Goal: Task Accomplishment & Management: Manage account settings

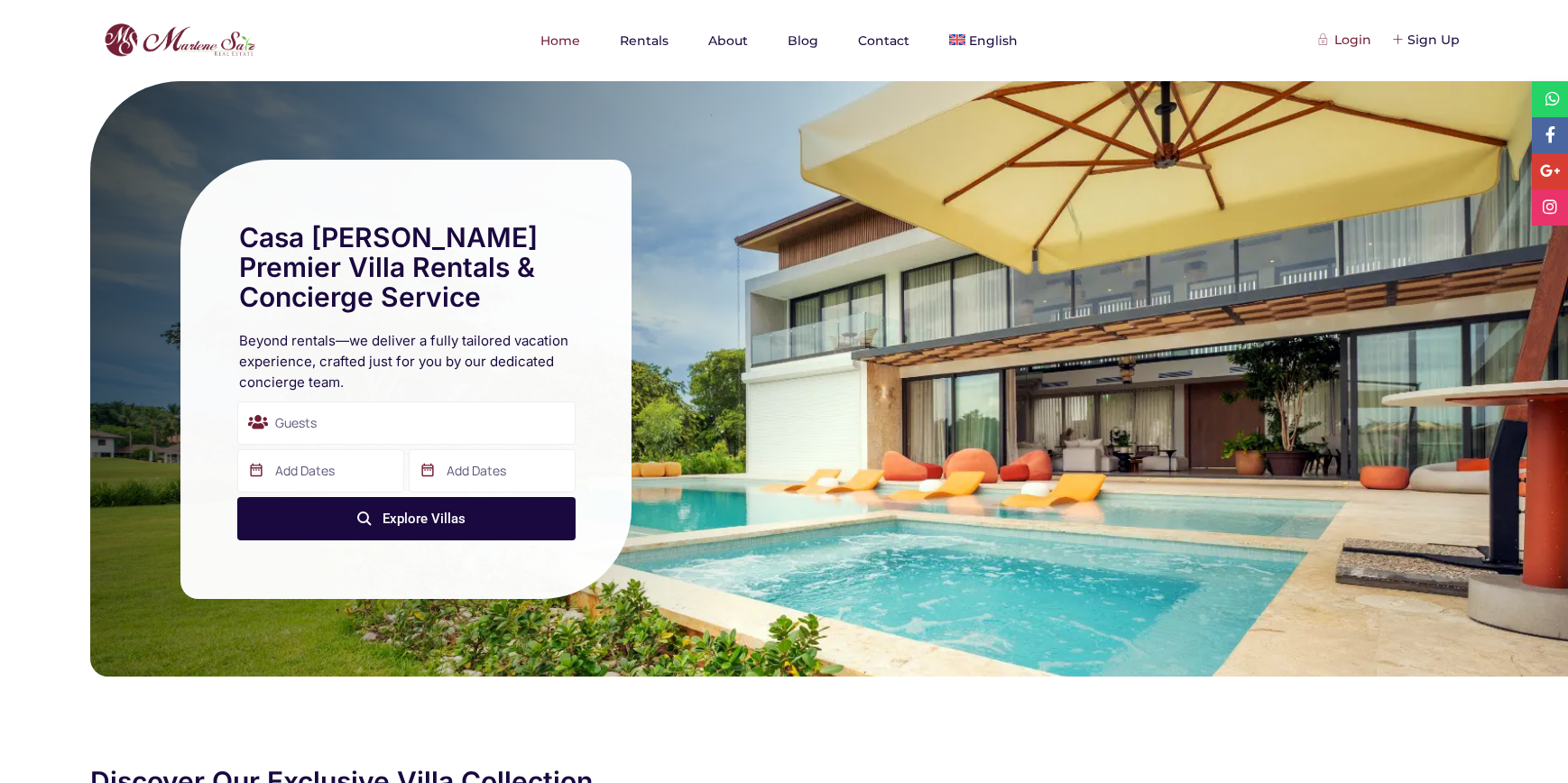
click at [1345, 43] on div "Login" at bounding box center [1346, 39] width 51 height 19
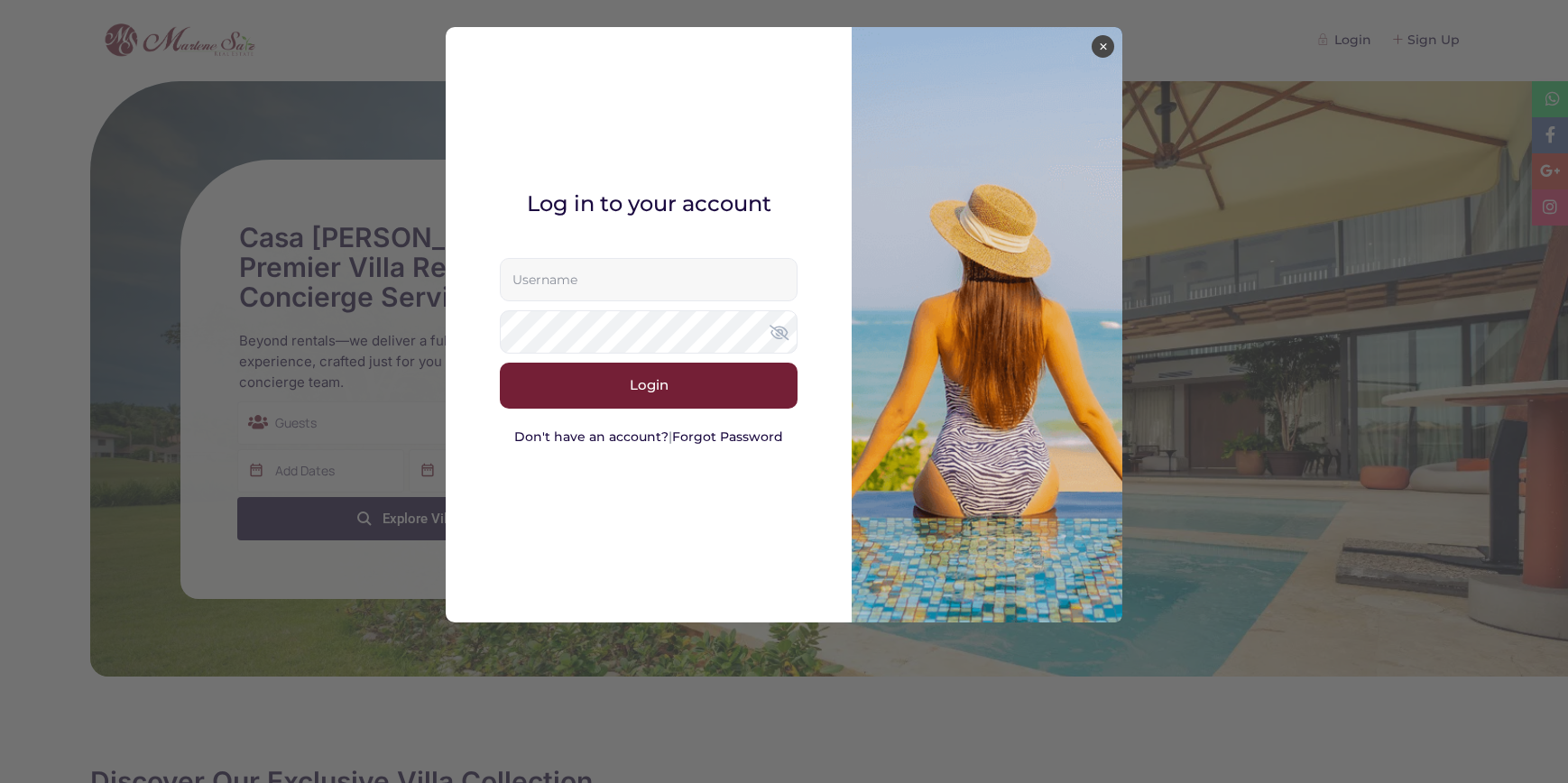
click at [625, 295] on input "text" at bounding box center [649, 279] width 298 height 43
type input "marlenesaizrealtor@gmail.com"
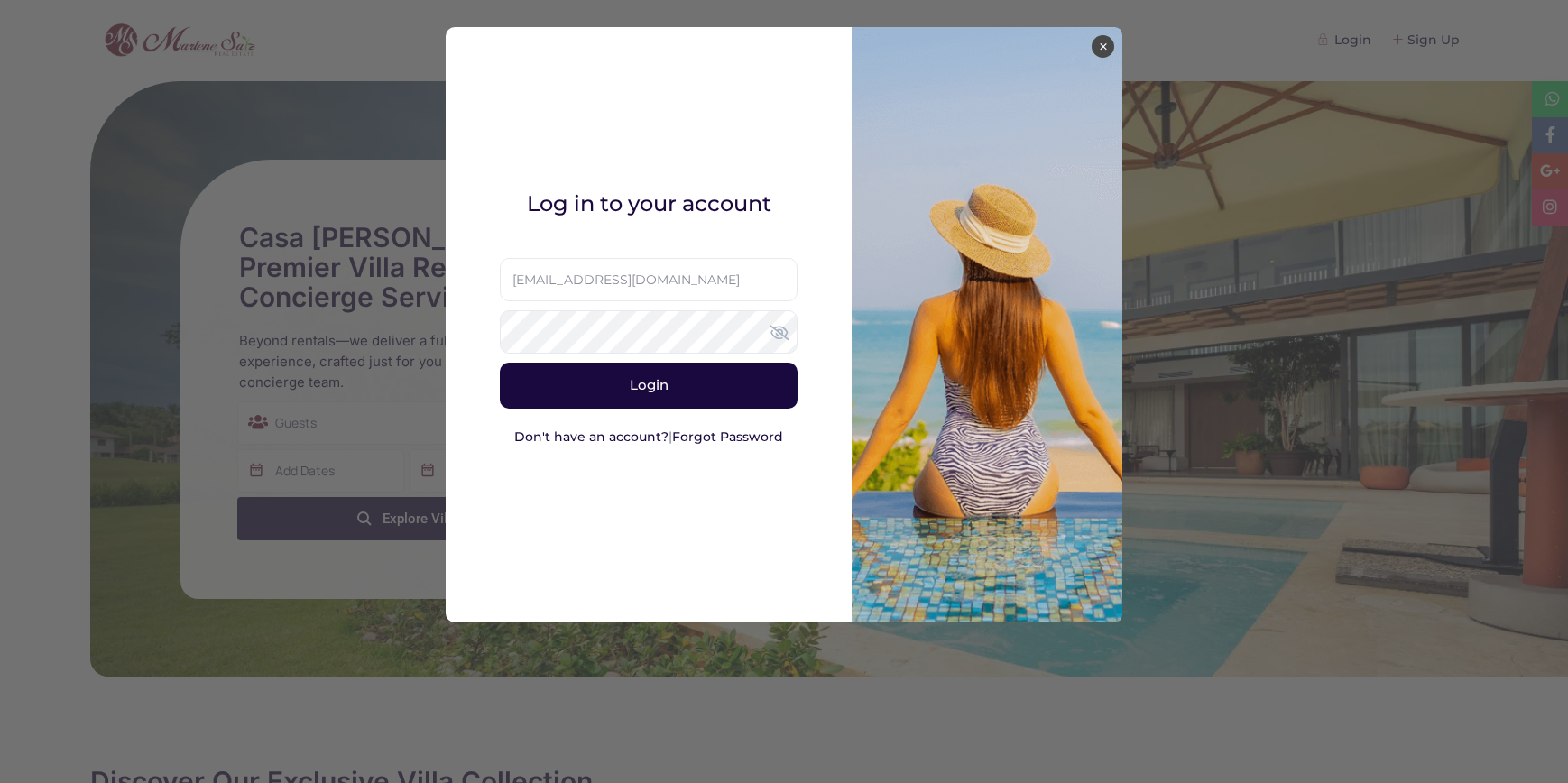
click at [667, 398] on button "Login" at bounding box center [649, 385] width 298 height 45
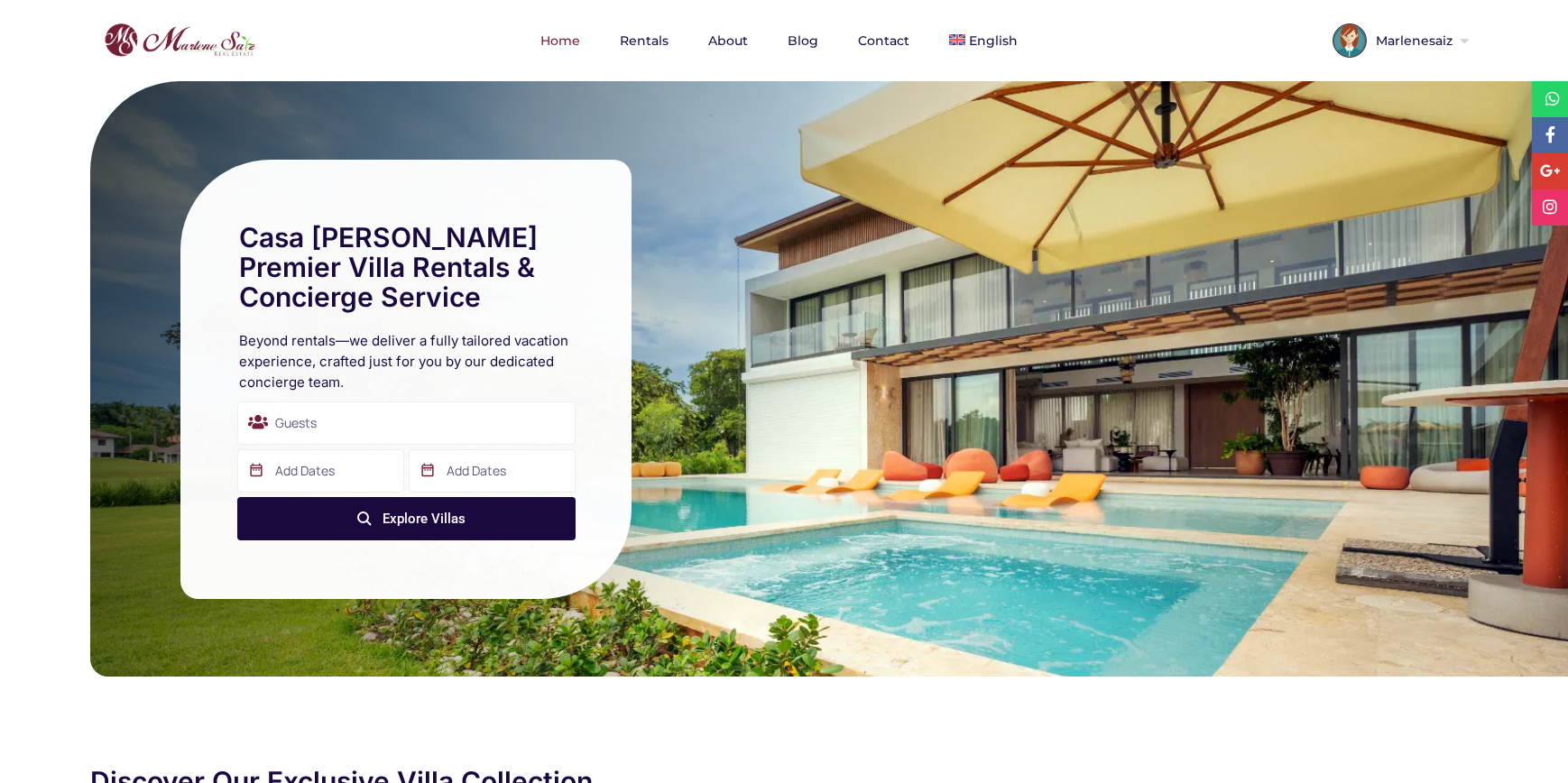
click at [1431, 29] on div "Marlenesaiz" at bounding box center [1396, 39] width 146 height 46
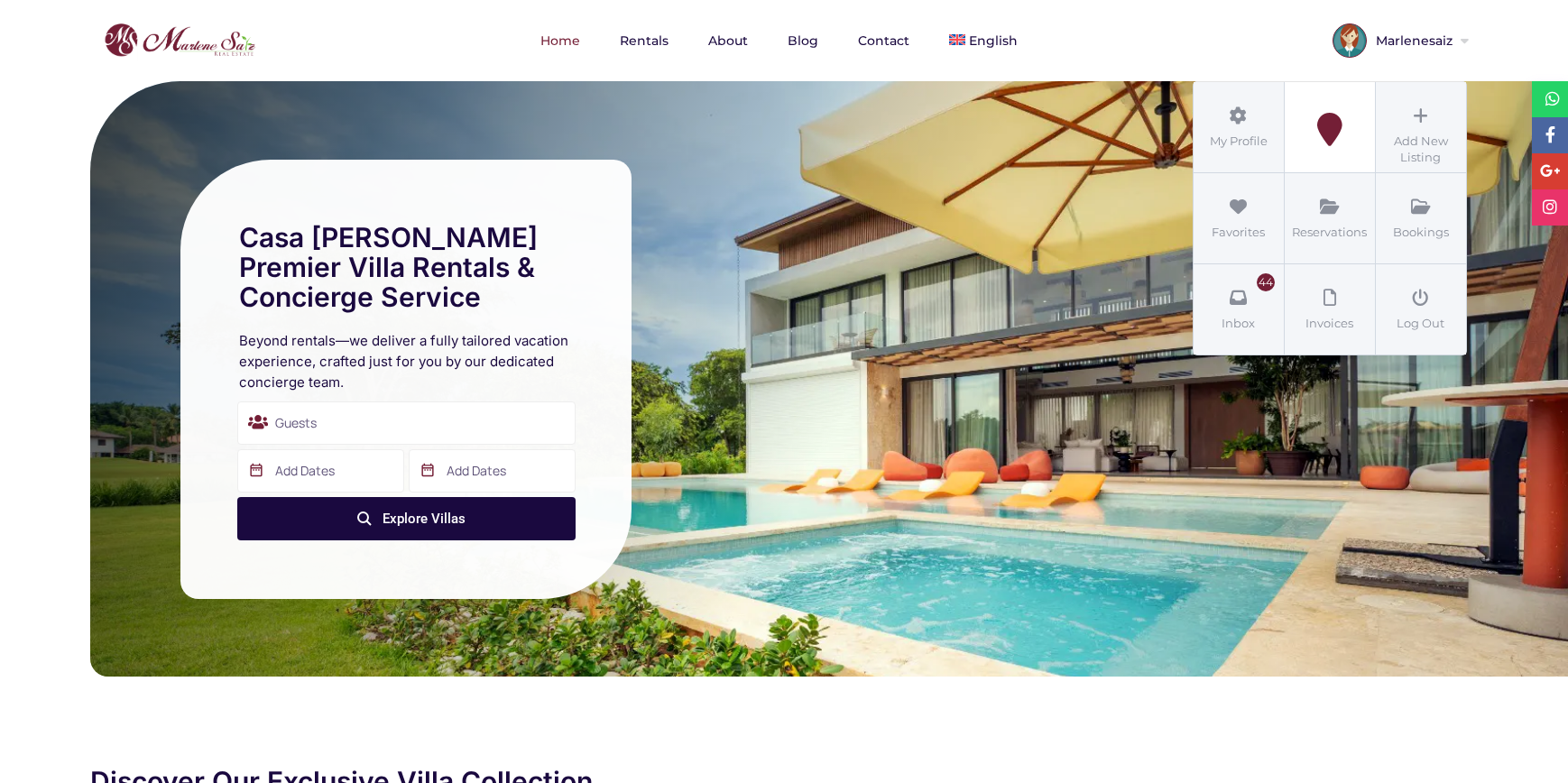
click at [1310, 135] on icon at bounding box center [1329, 129] width 81 height 33
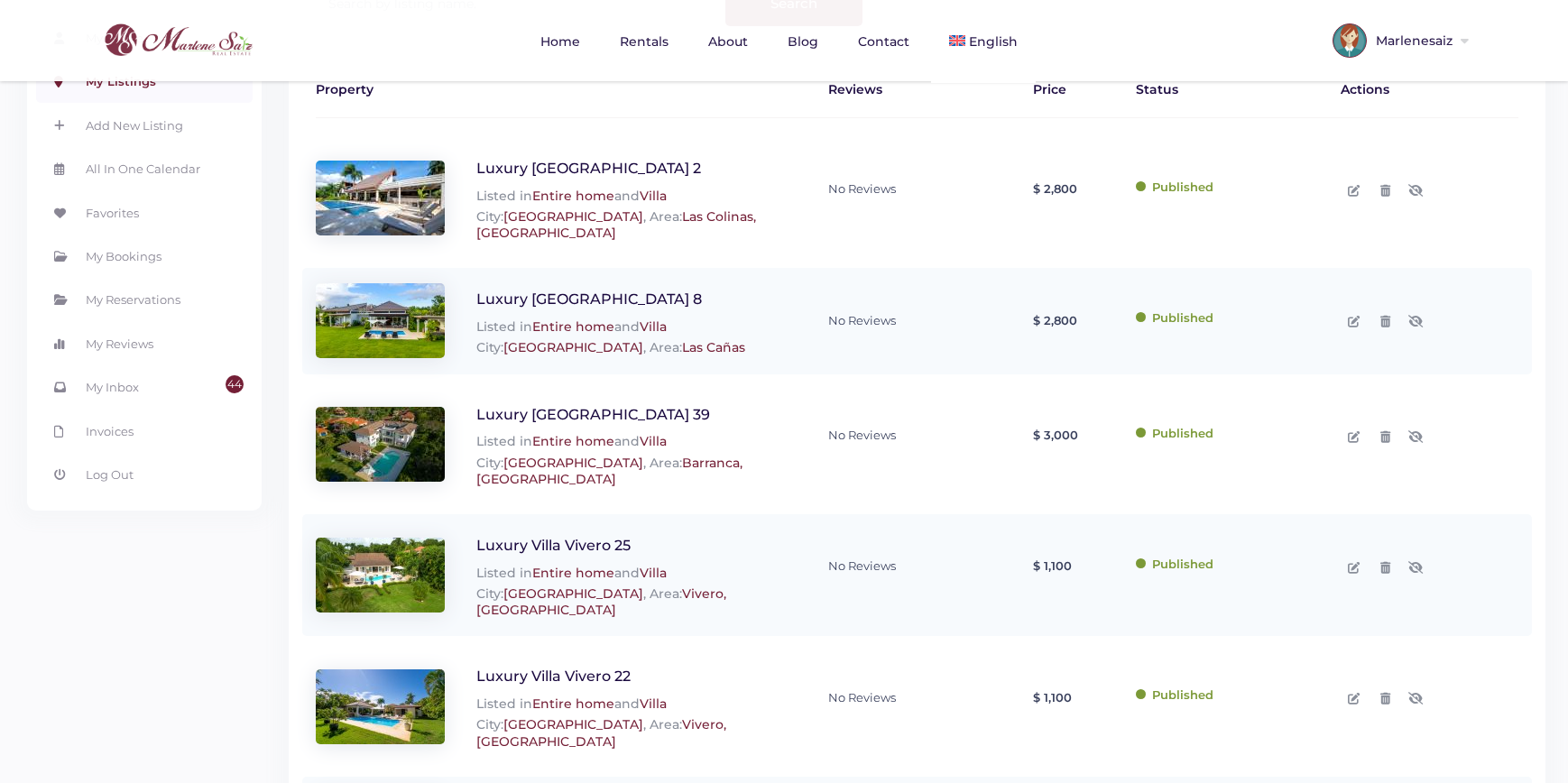
scroll to position [181, 0]
click at [1353, 326] on icon at bounding box center [1354, 323] width 12 height 12
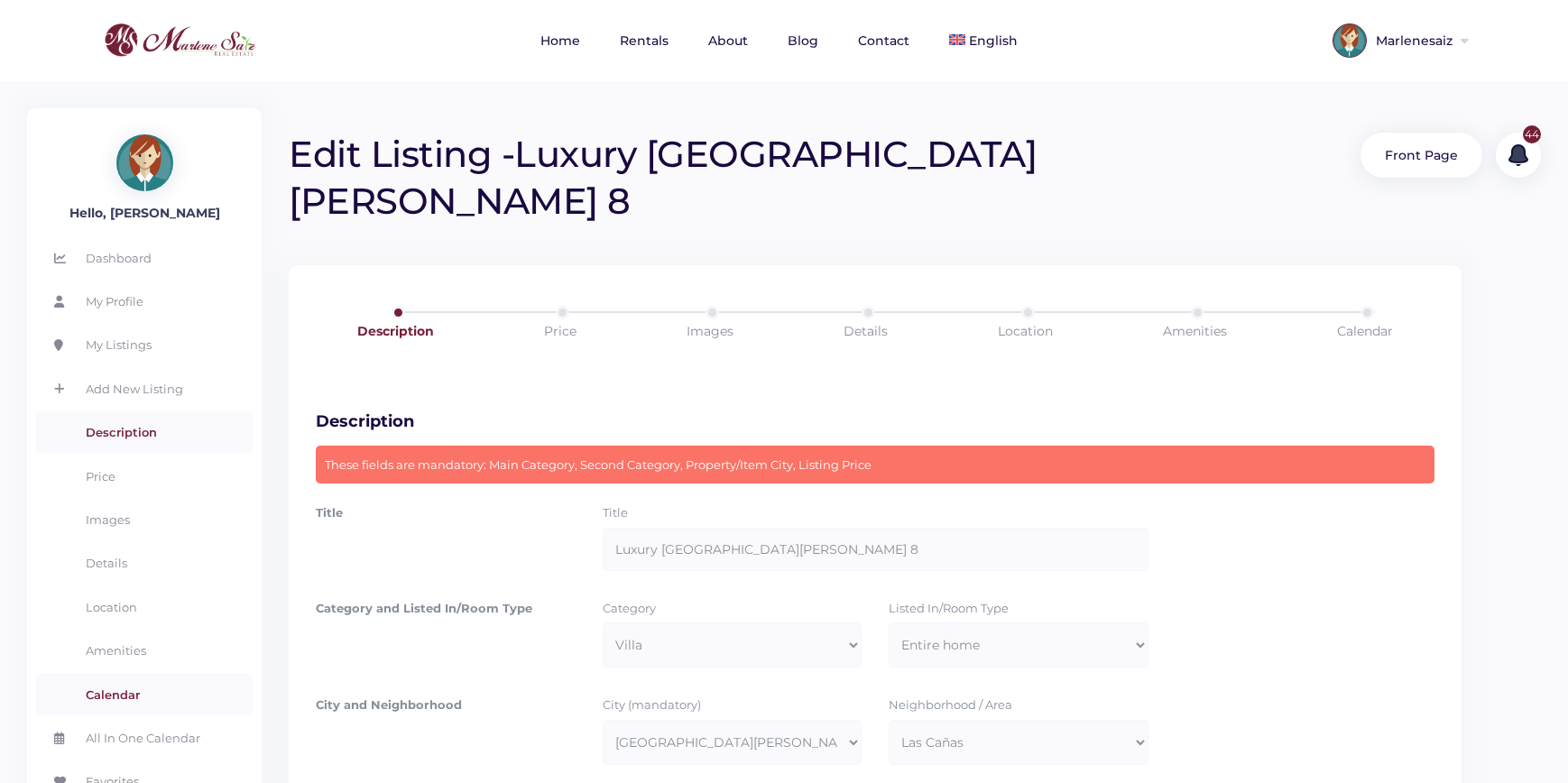
click at [129, 690] on link "Calendar" at bounding box center [144, 694] width 216 height 42
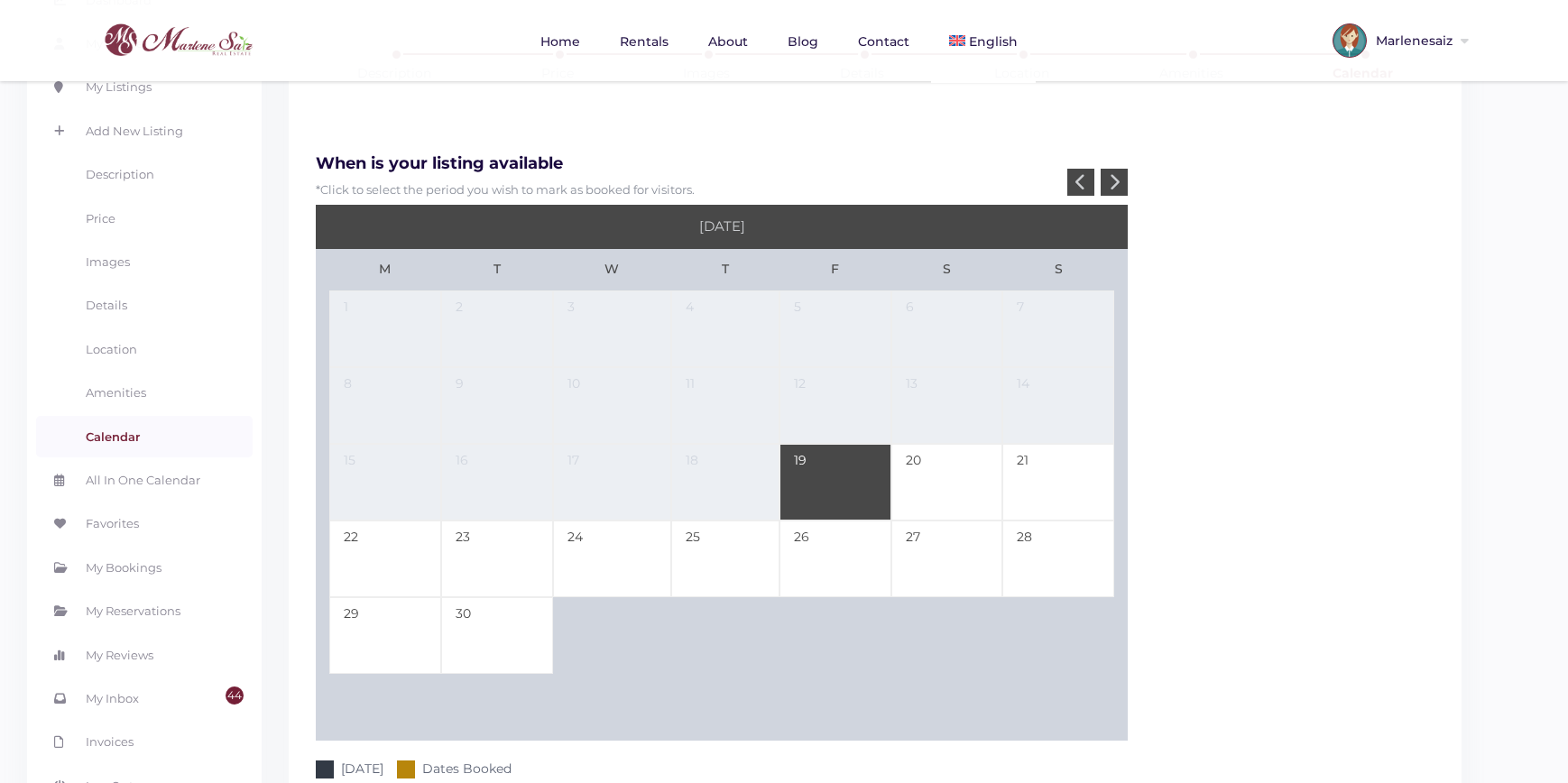
scroll to position [168, 0]
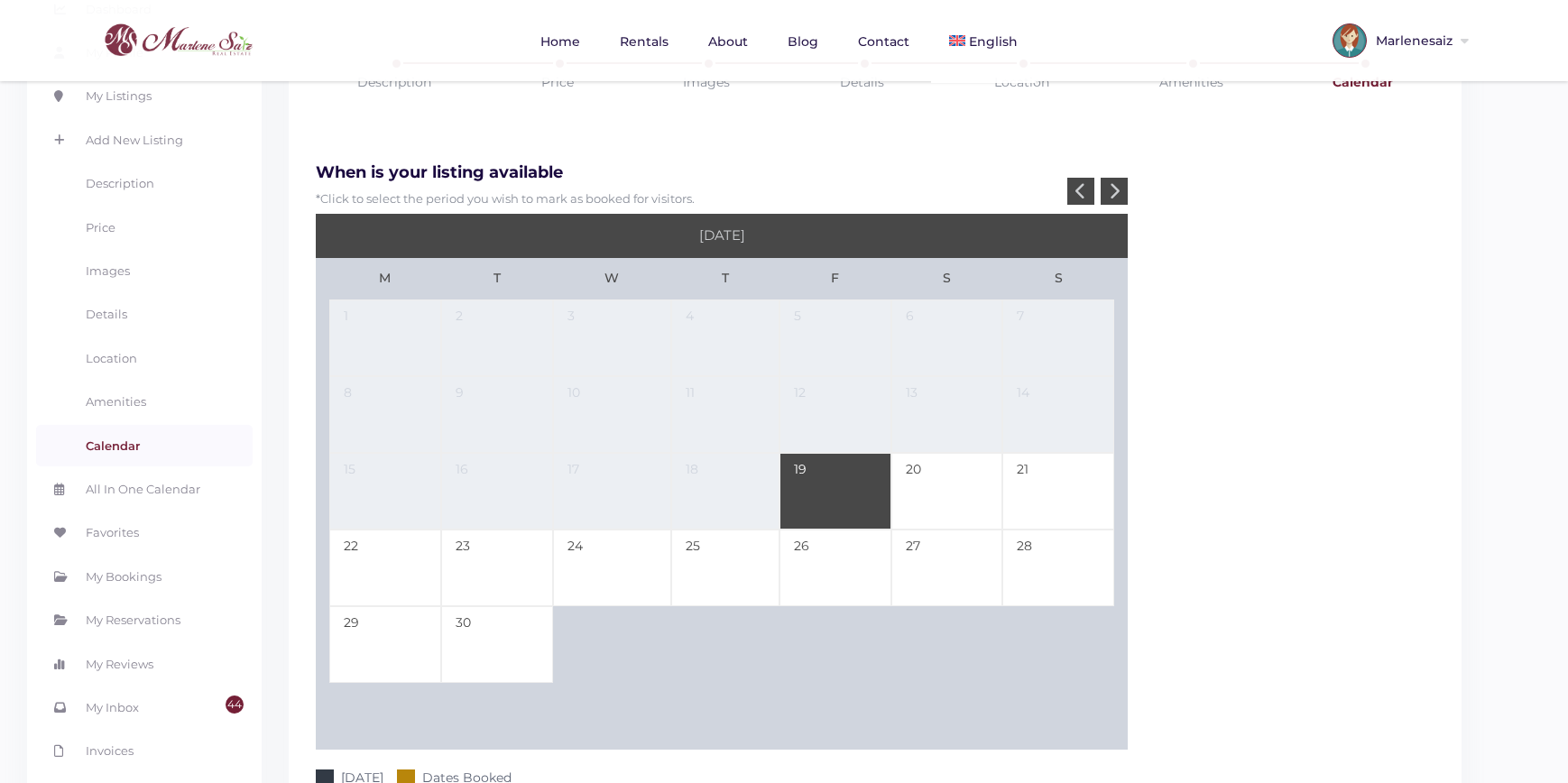
click at [1105, 177] on div at bounding box center [1113, 190] width 27 height 27
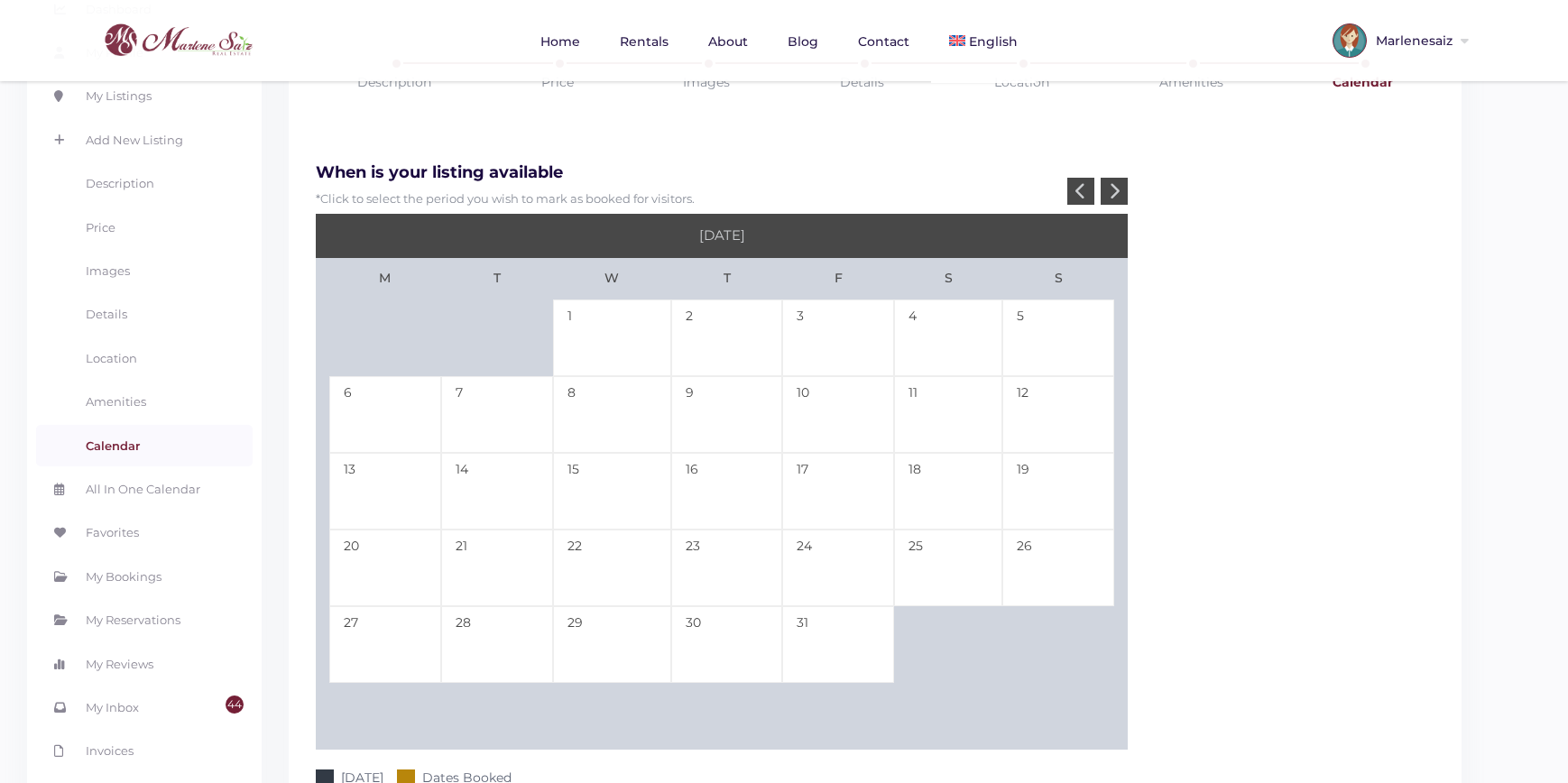
click at [1106, 177] on div at bounding box center [1113, 190] width 27 height 27
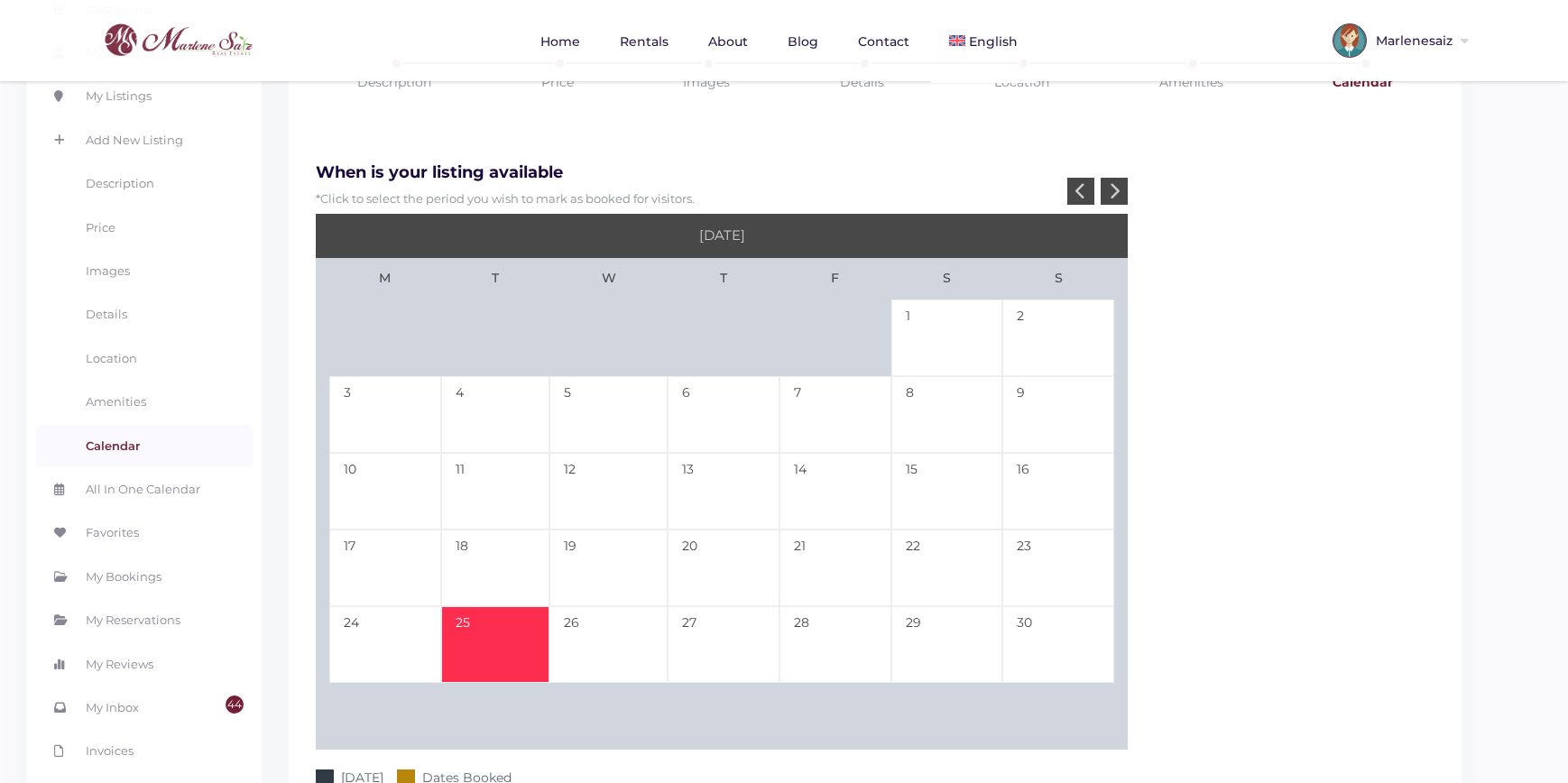
click at [514, 606] on td "25" at bounding box center [495, 644] width 108 height 77
click at [1025, 606] on td "30" at bounding box center [1058, 644] width 112 height 77
type input "11-25-25"
type input "11-30-25"
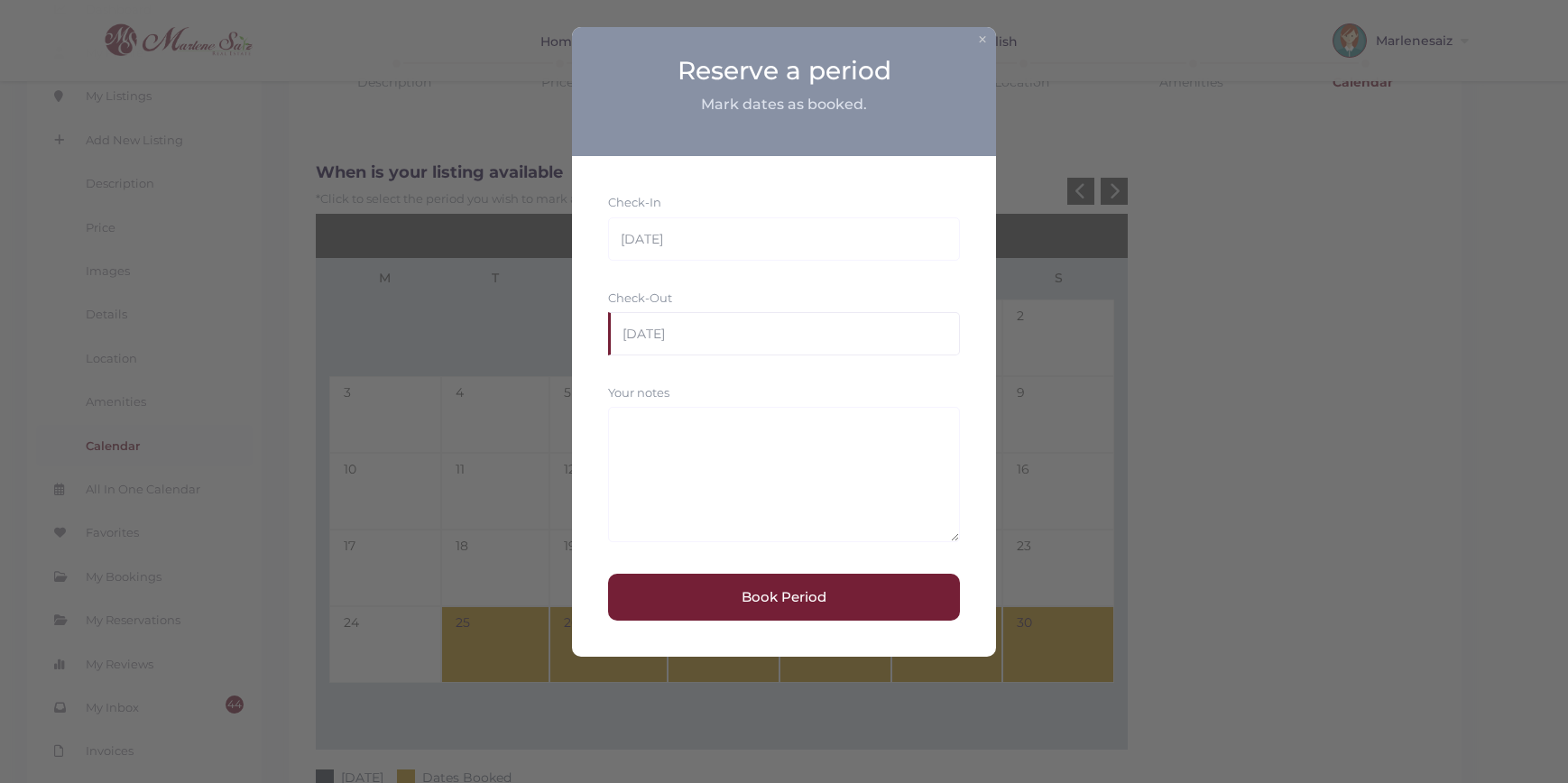
click at [668, 322] on input "11-30-25" at bounding box center [784, 334] width 352 height 43
click at [690, 231] on input "11-25-25" at bounding box center [784, 239] width 352 height 43
click at [686, 331] on input "11-30-25" at bounding box center [784, 334] width 352 height 43
click at [768, 594] on button "Book Period" at bounding box center [784, 597] width 352 height 47
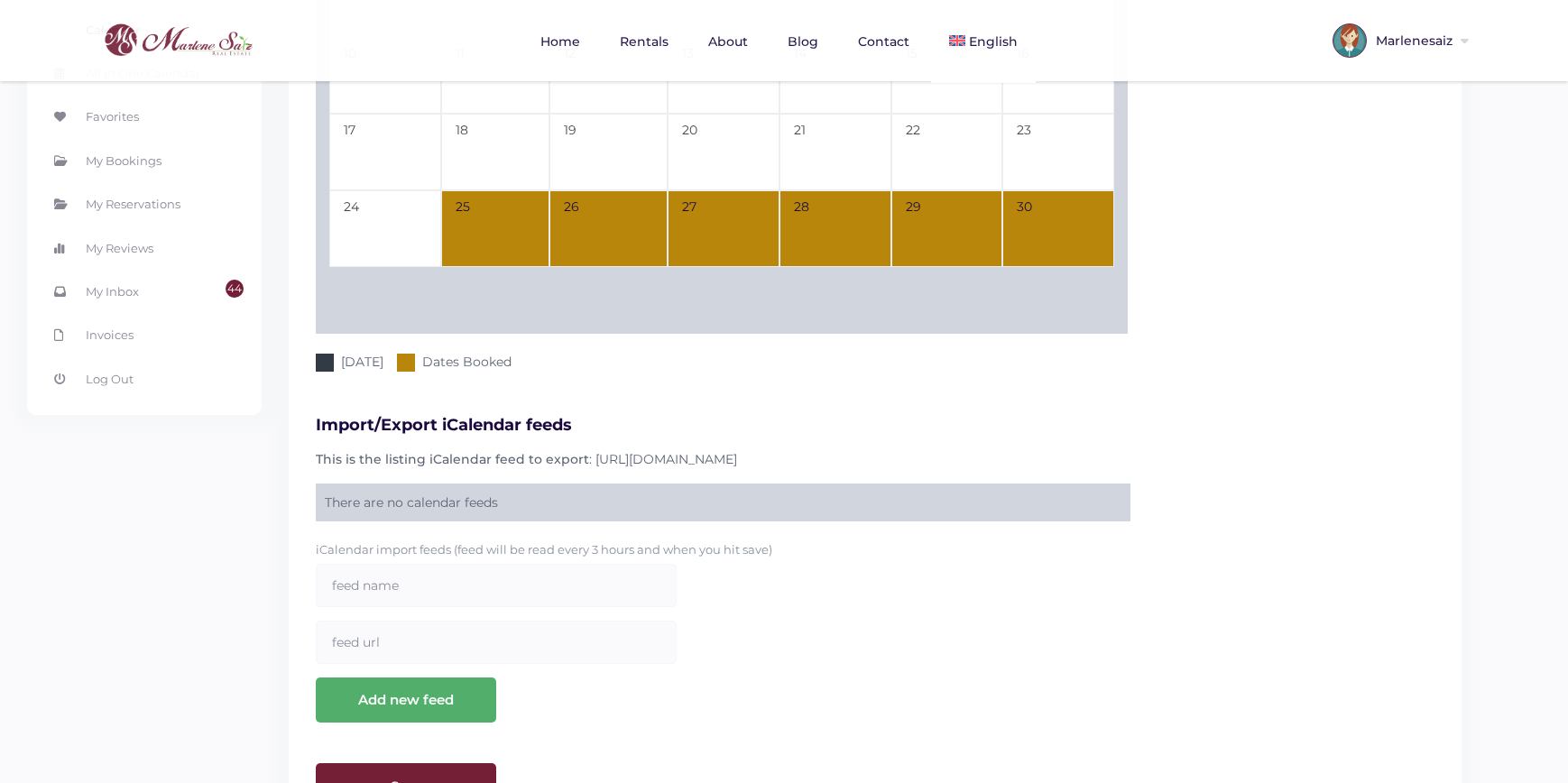
scroll to position [623, 0]
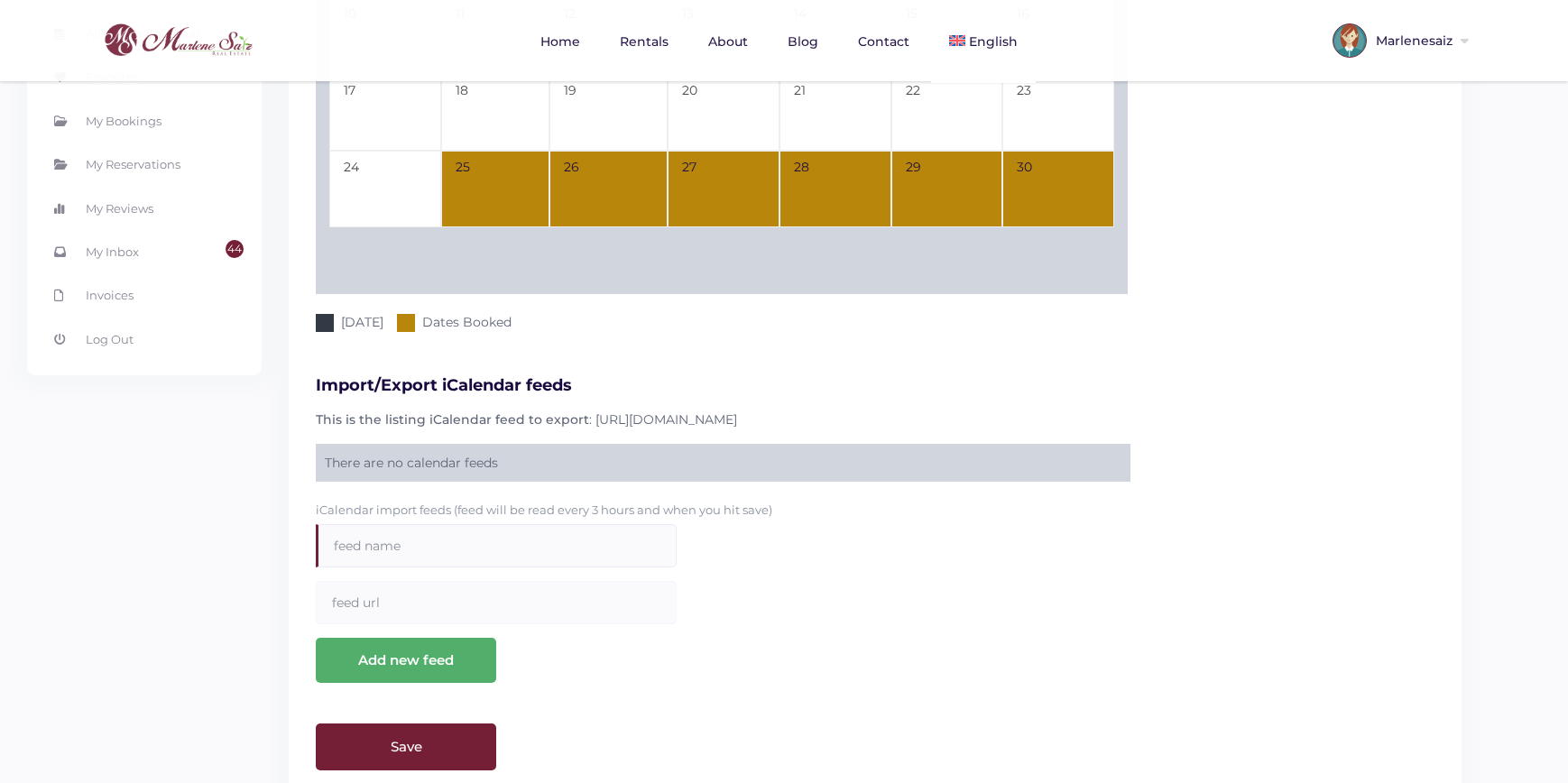
click at [468, 524] on input "text" at bounding box center [496, 545] width 361 height 43
click at [436, 581] on input "text" at bounding box center [496, 602] width 361 height 43
click at [442, 524] on input "text" at bounding box center [496, 545] width 361 height 43
click at [554, 753] on div "Description Price Images Details Location Amenities Calendar When is your listi…" at bounding box center [875, 182] width 1173 height 1242
click at [424, 724] on input "Save" at bounding box center [406, 747] width 180 height 47
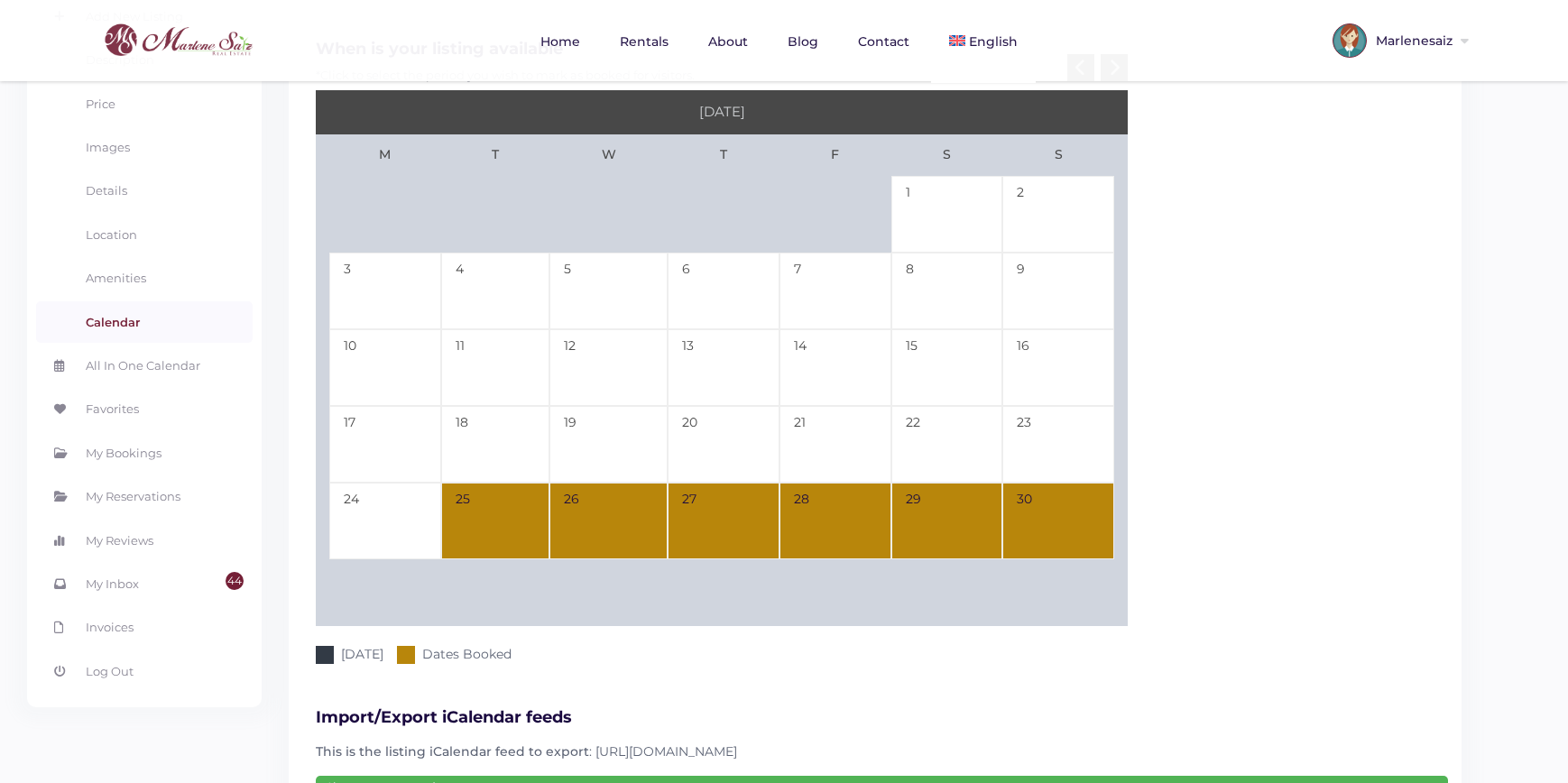
scroll to position [329, 0]
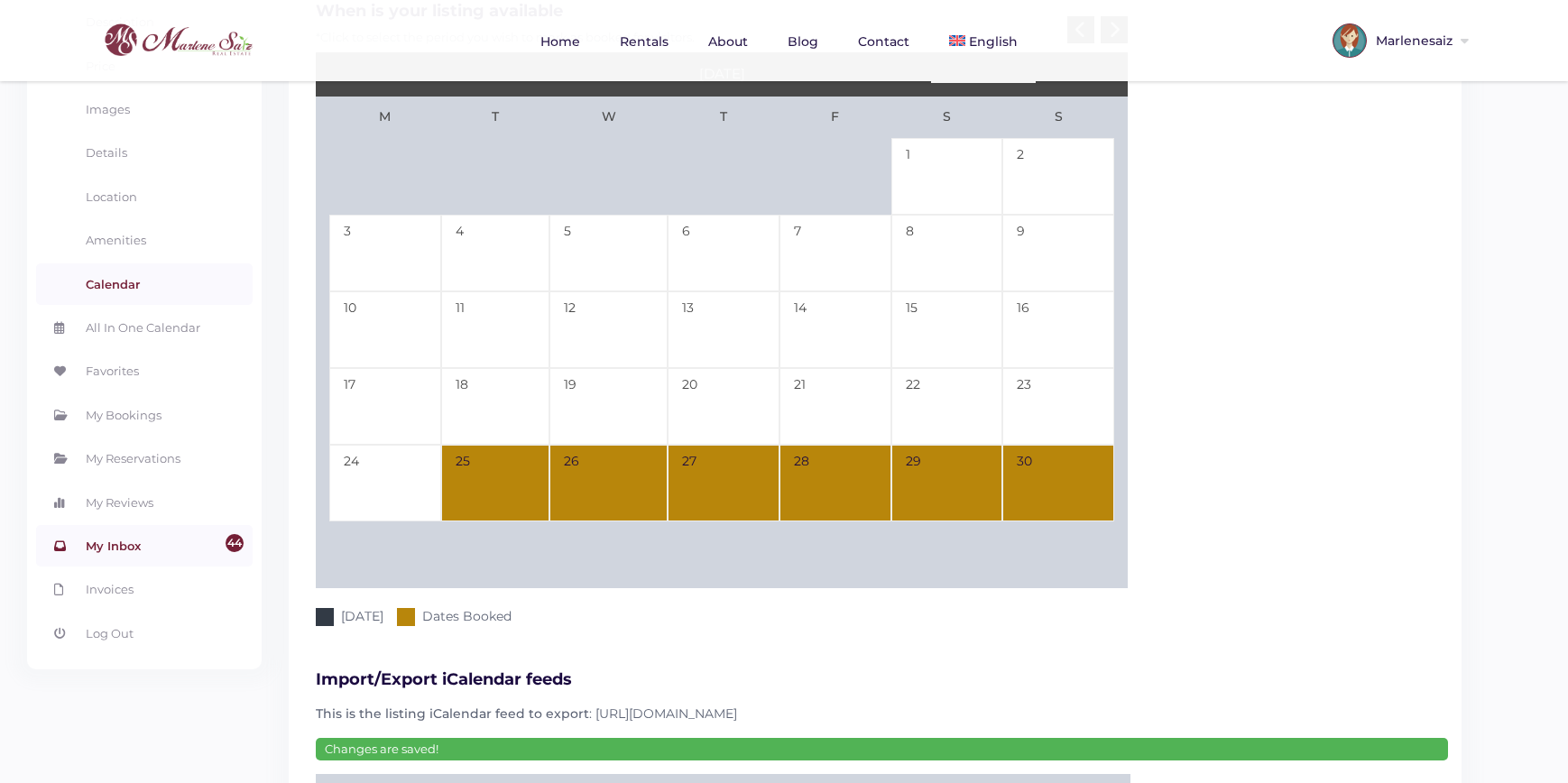
click at [157, 550] on link "44 My Inbox" at bounding box center [144, 545] width 216 height 42
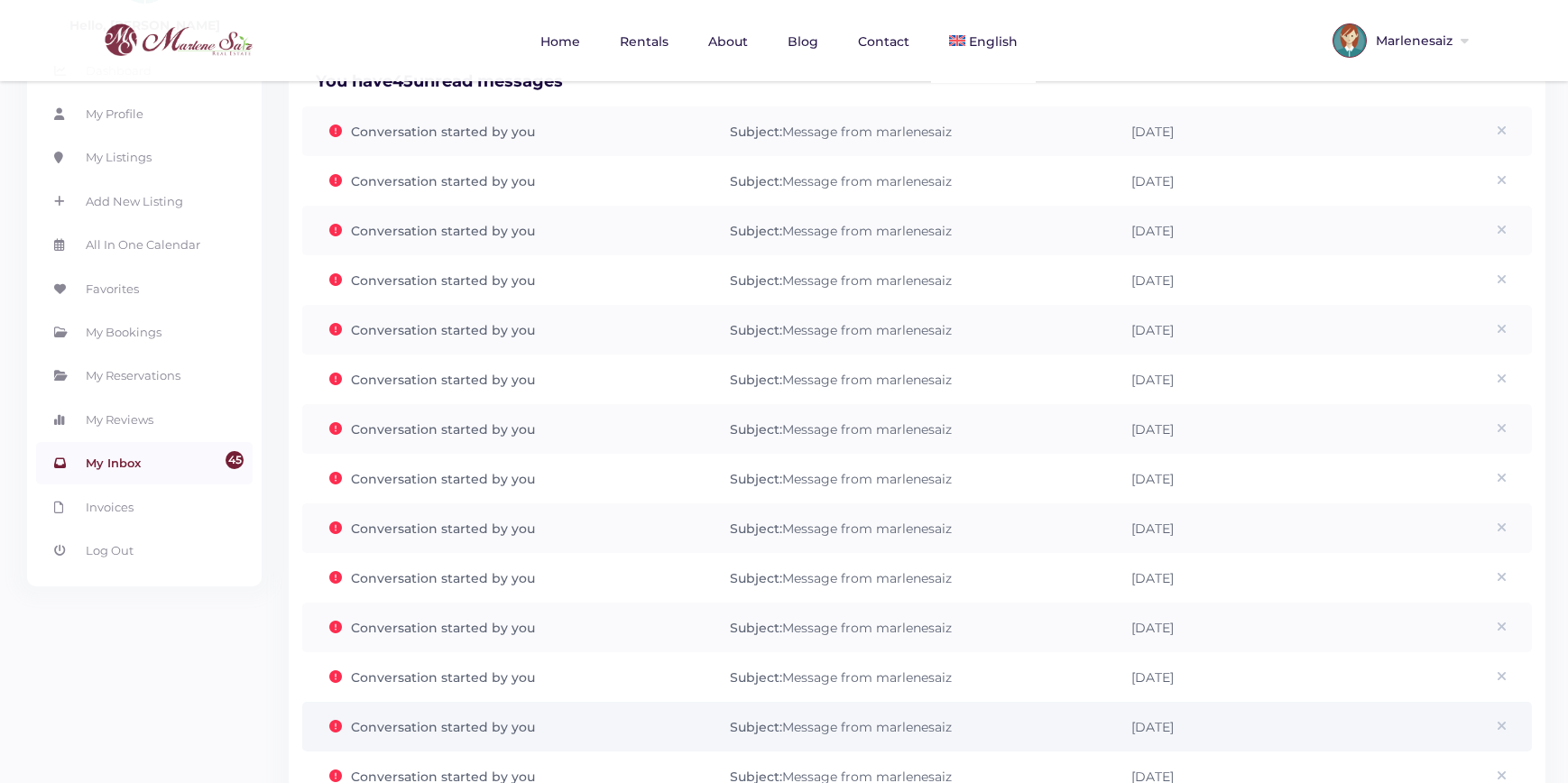
scroll to position [122, 0]
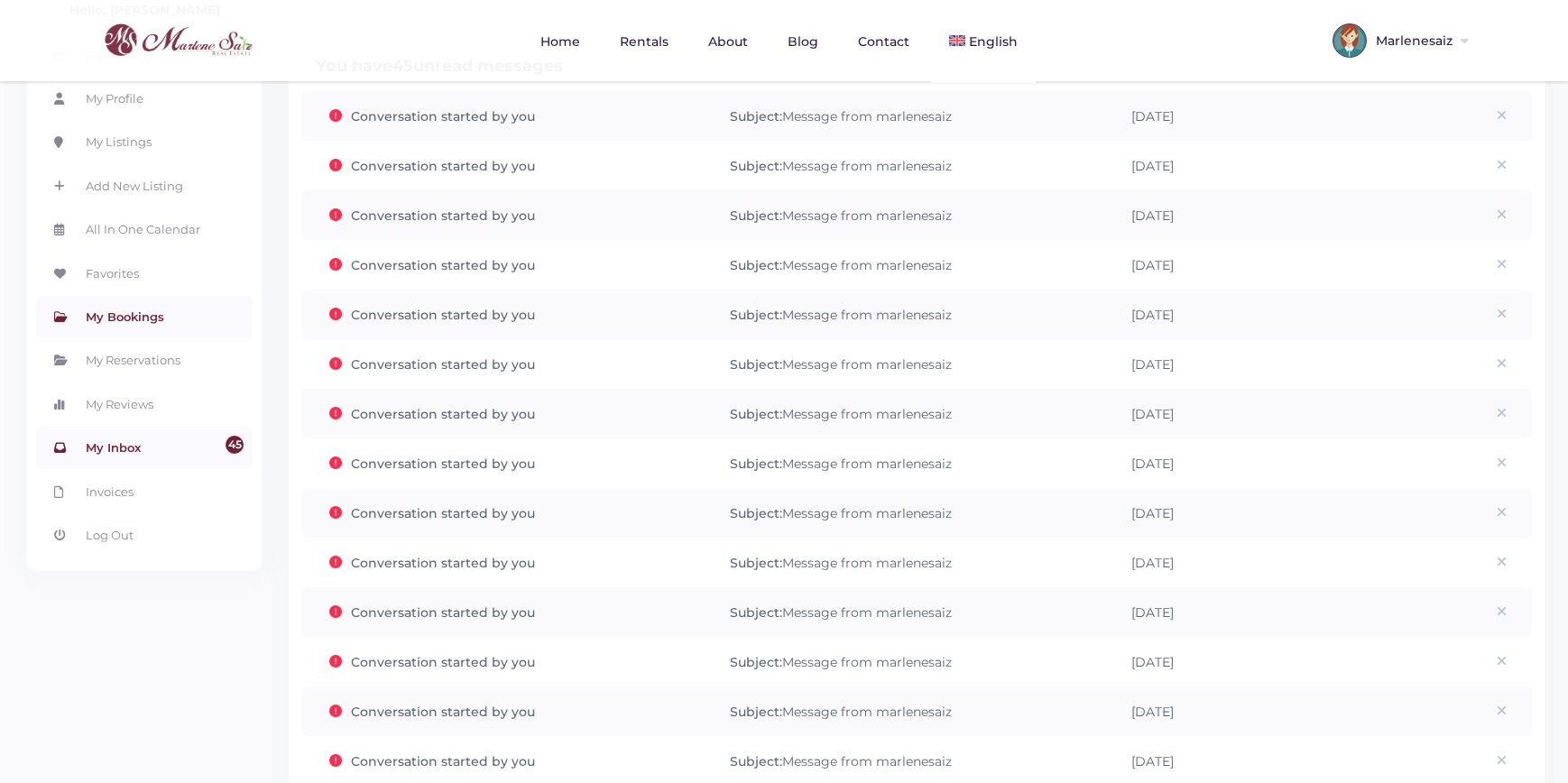
click at [148, 319] on link "My Bookings" at bounding box center [144, 316] width 216 height 42
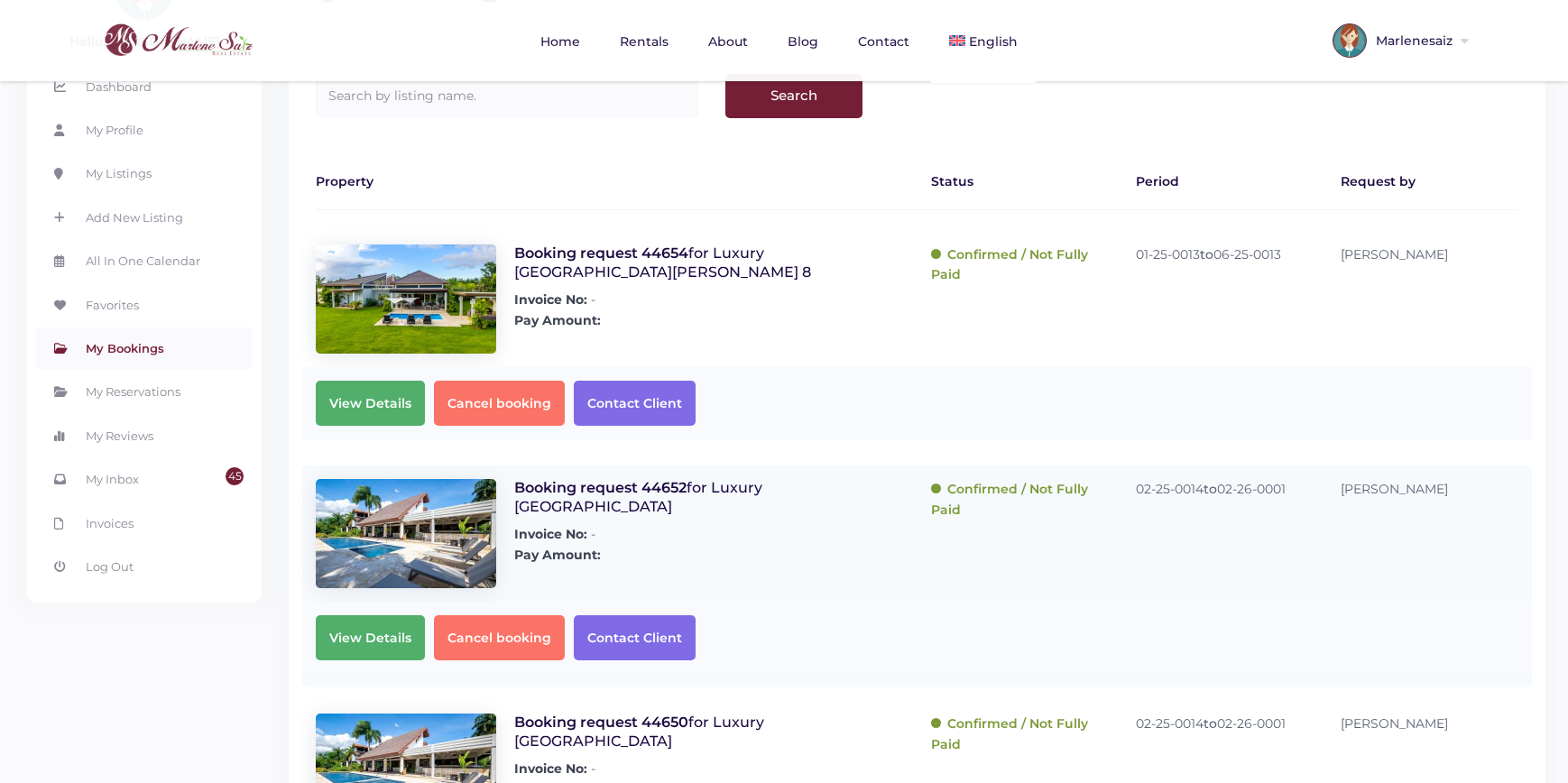
scroll to position [94, 0]
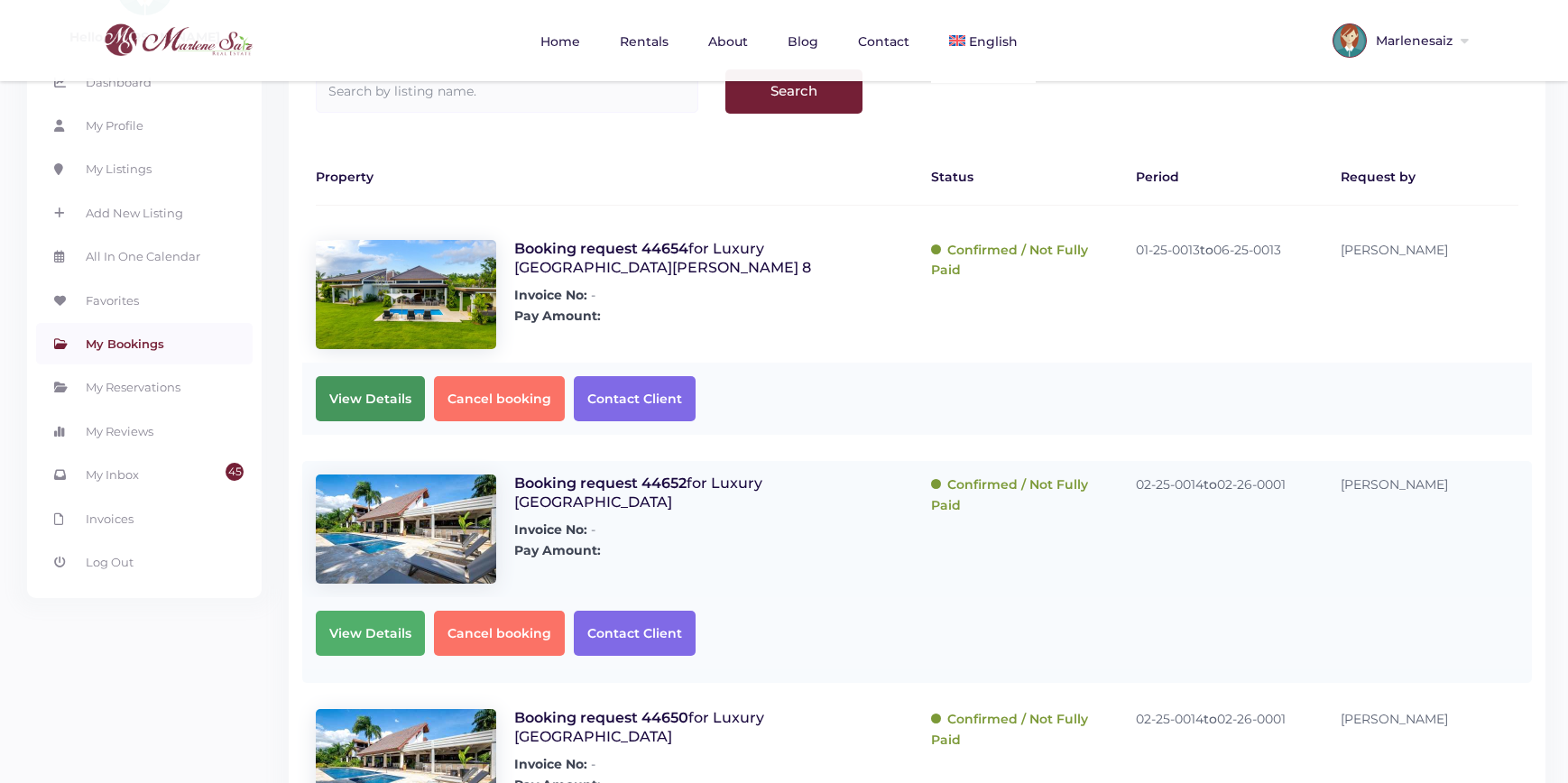
click at [354, 398] on span "View Details" at bounding box center [371, 398] width 109 height 45
click at [395, 386] on span "processing.." at bounding box center [368, 398] width 104 height 45
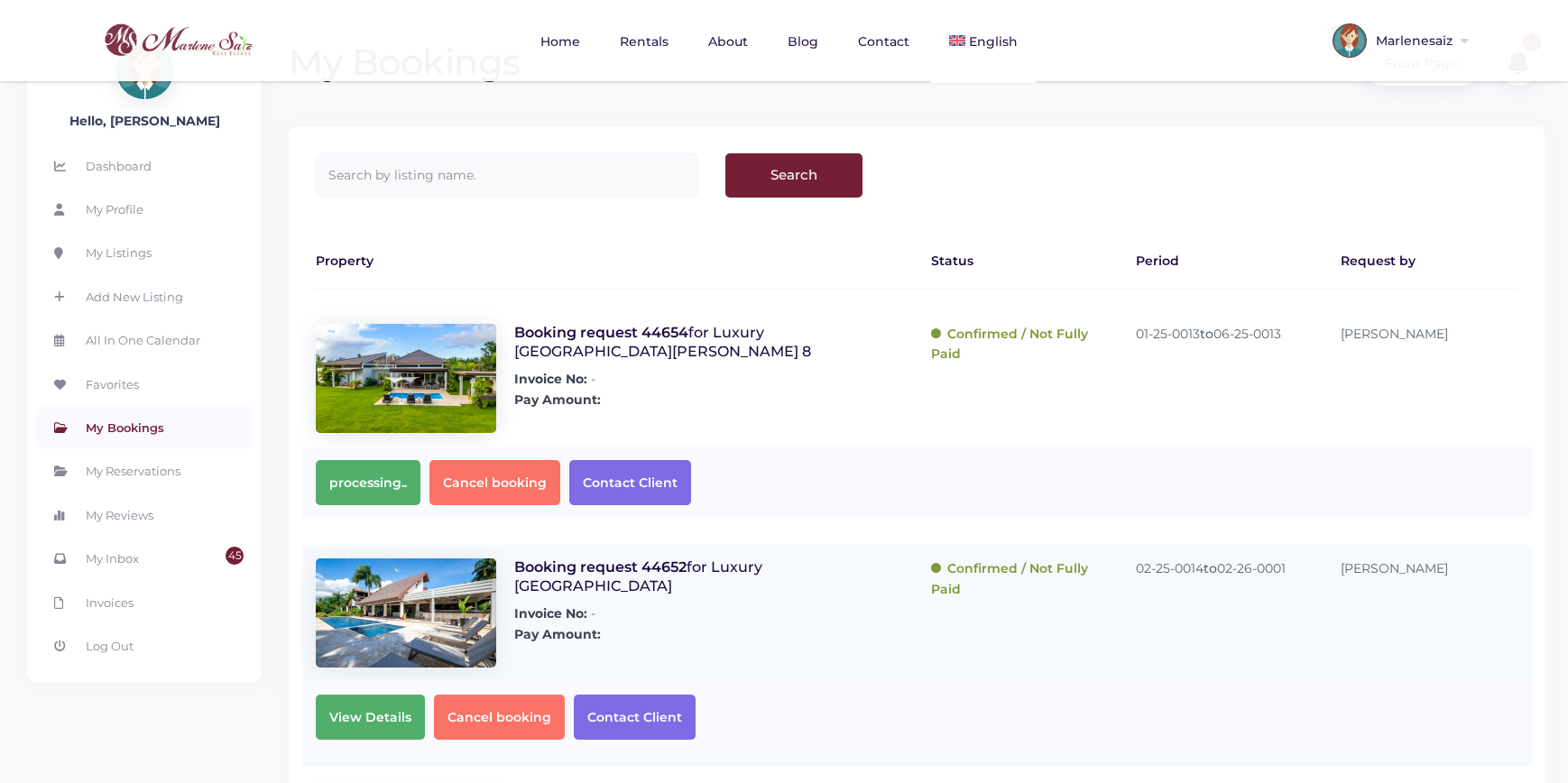
scroll to position [18, 0]
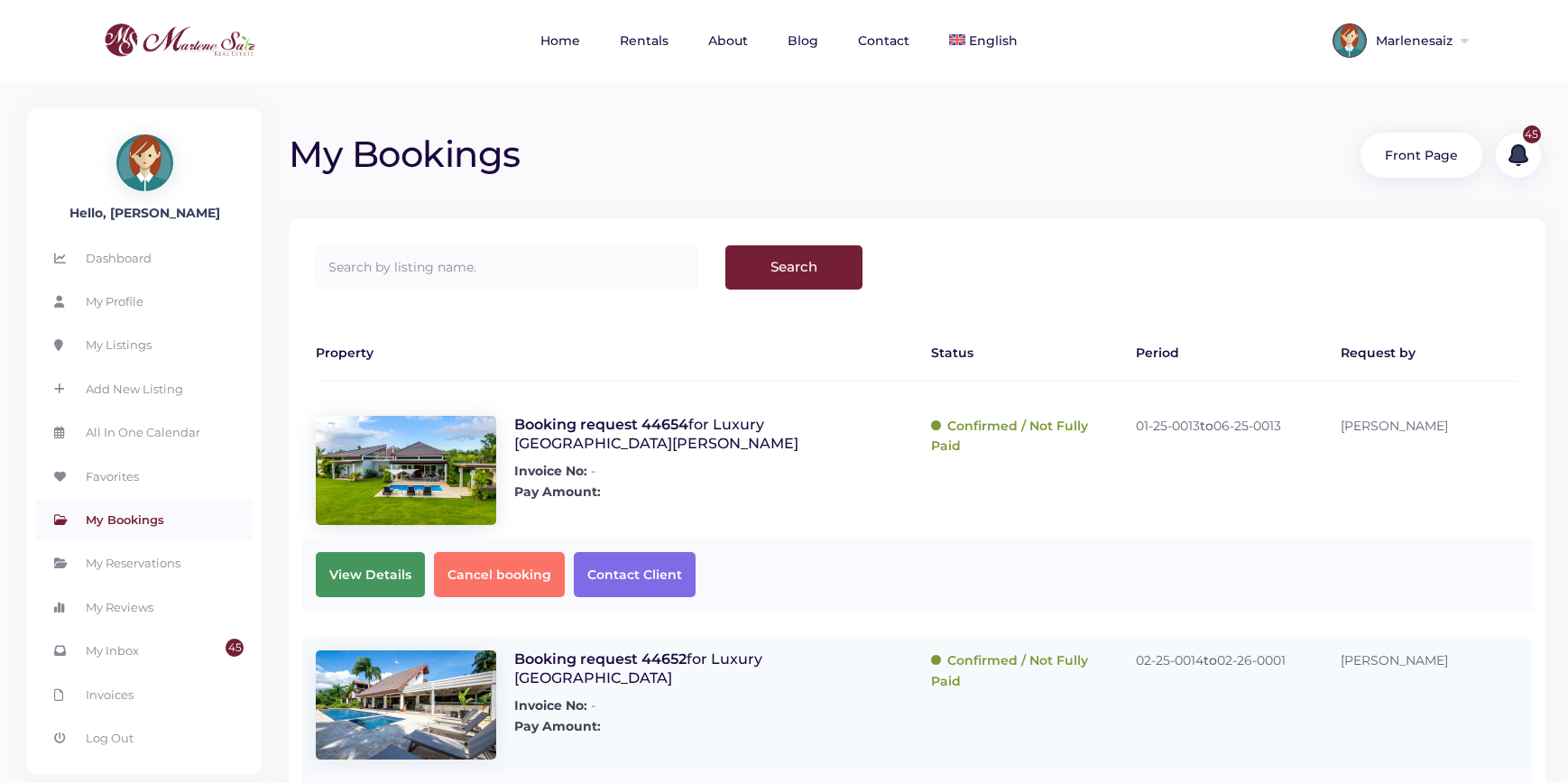
click at [363, 576] on span "View Details" at bounding box center [371, 574] width 109 height 45
click at [628, 576] on span "Contact Client" at bounding box center [631, 574] width 122 height 45
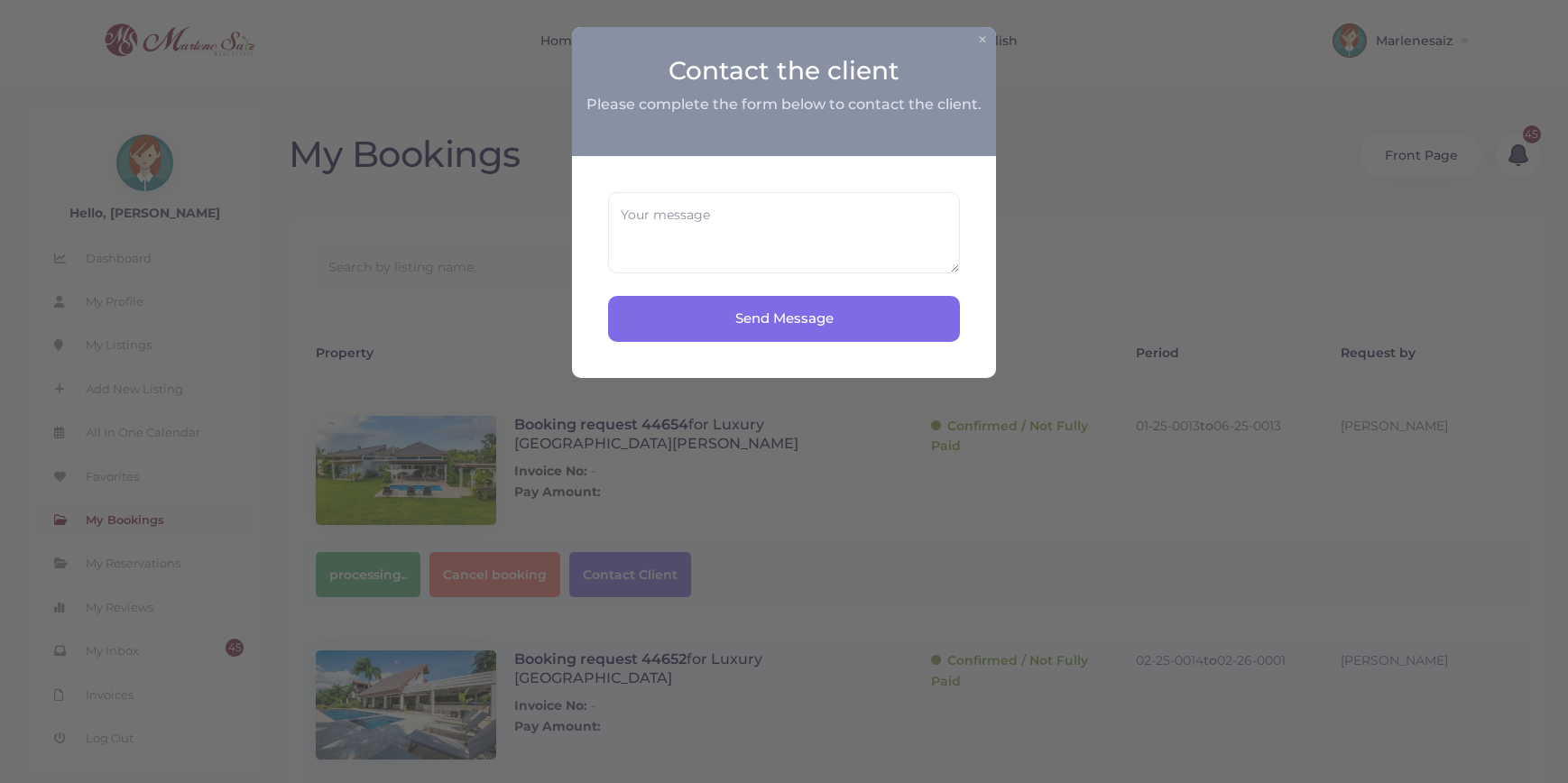
click at [989, 43] on div "× Contact the client Please complete the form below to contact the client." at bounding box center [784, 92] width 424 height 129
click at [988, 43] on div "× Contact the client Please complete the form below to contact the client." at bounding box center [784, 92] width 424 height 129
click at [986, 43] on button "×" at bounding box center [983, 39] width 11 height 18
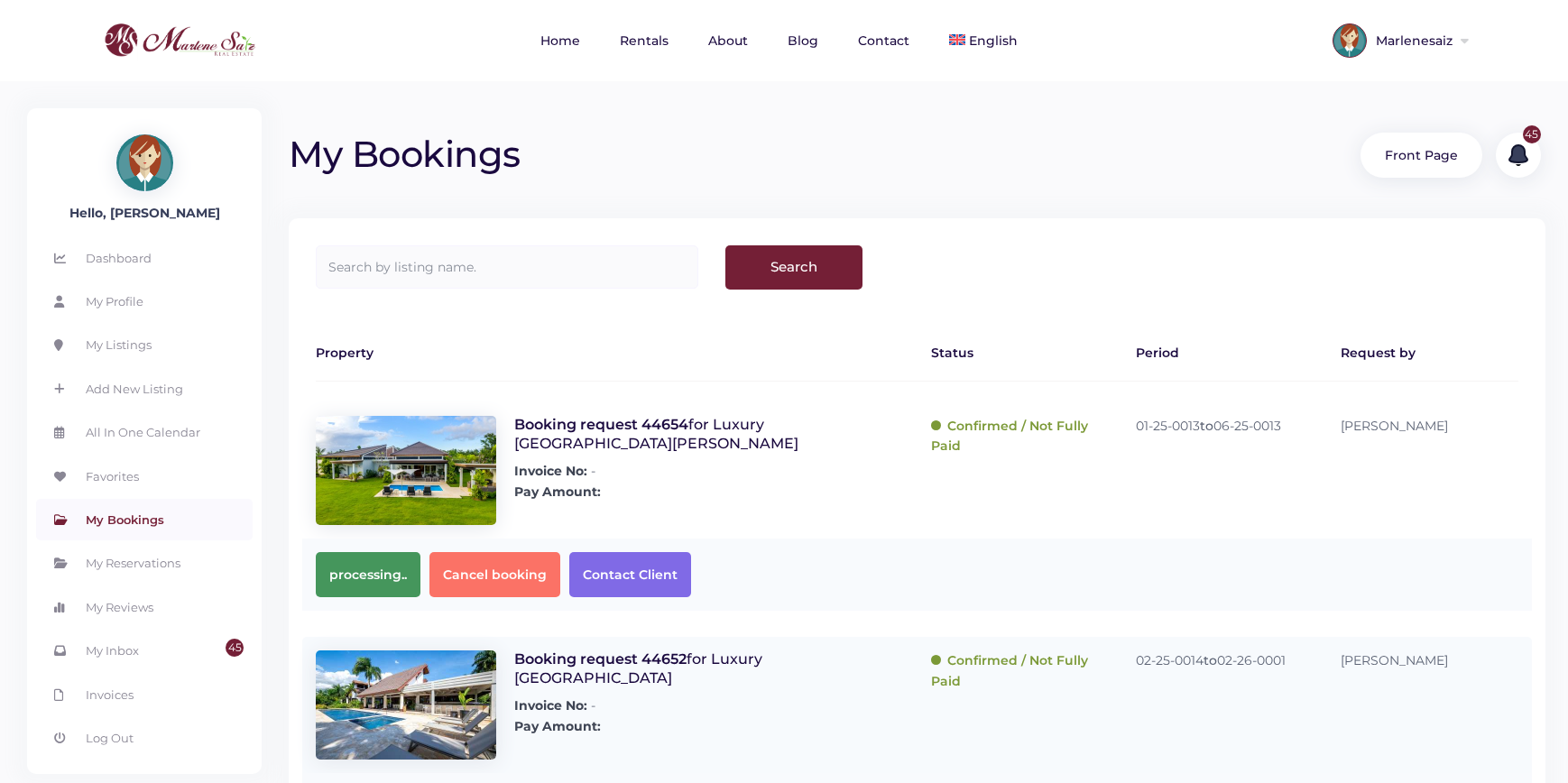
click at [388, 573] on span "processing.." at bounding box center [368, 574] width 104 height 45
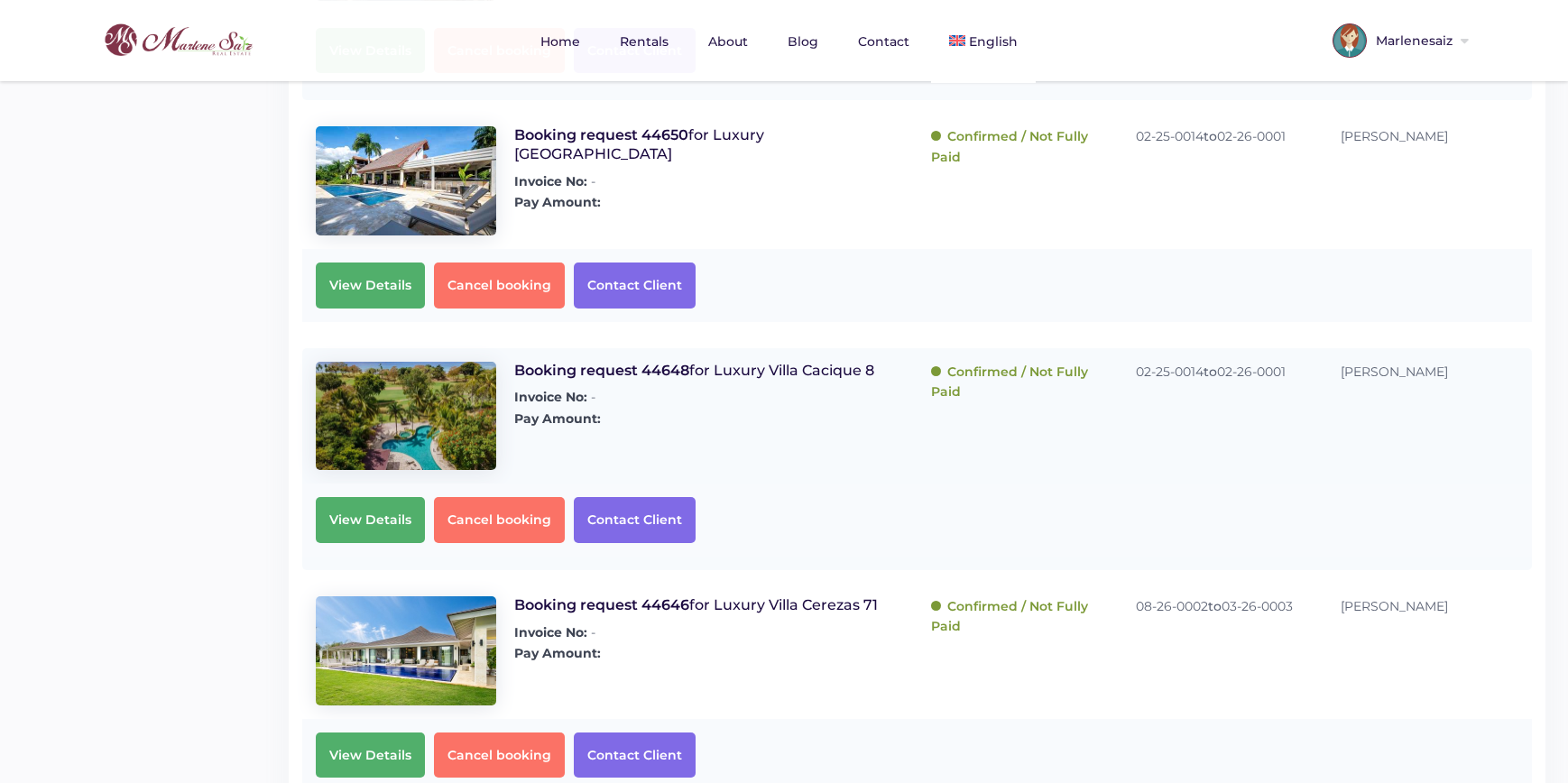
scroll to position [684, 0]
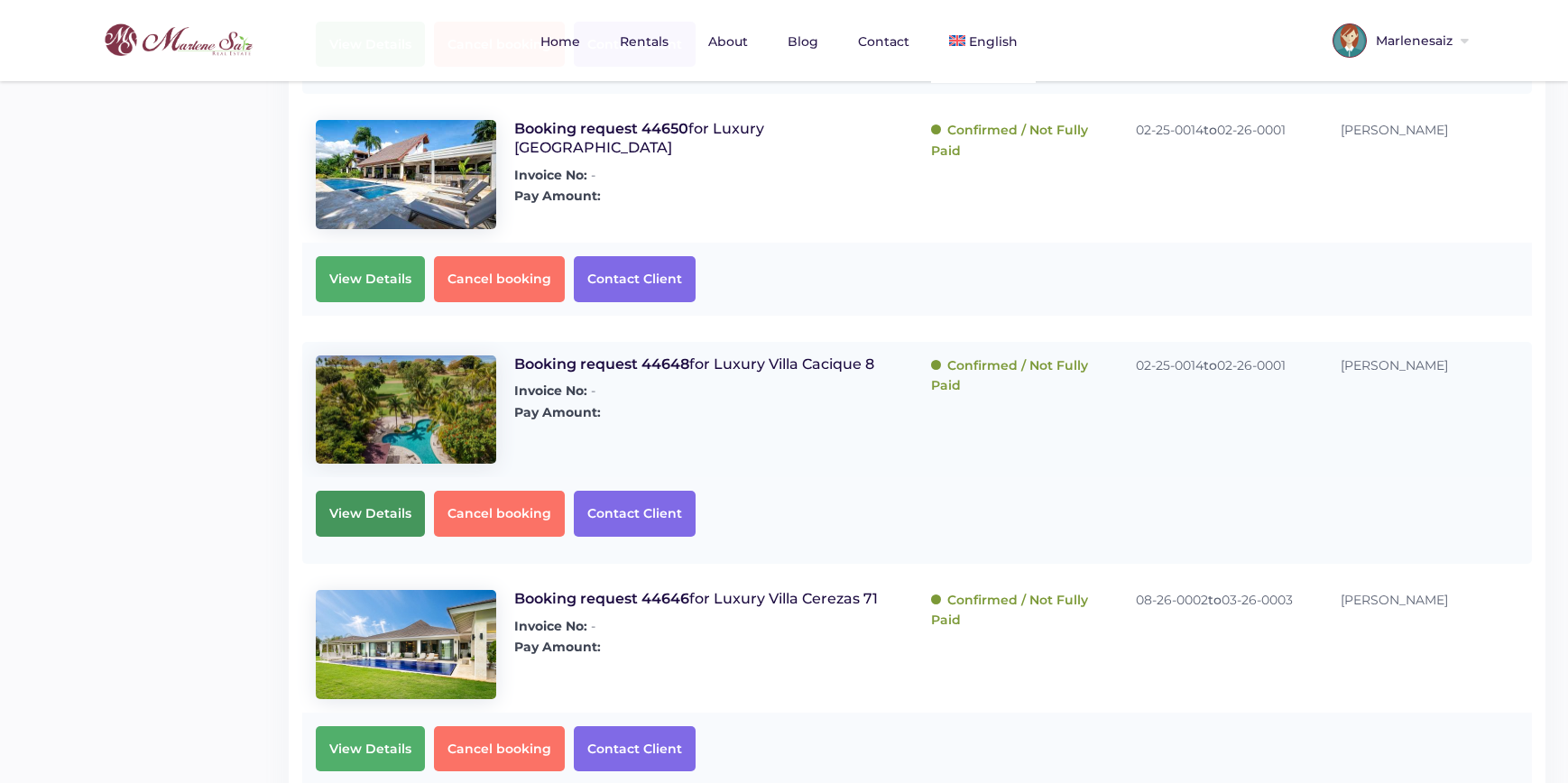
click at [361, 518] on span "View Details" at bounding box center [371, 513] width 109 height 45
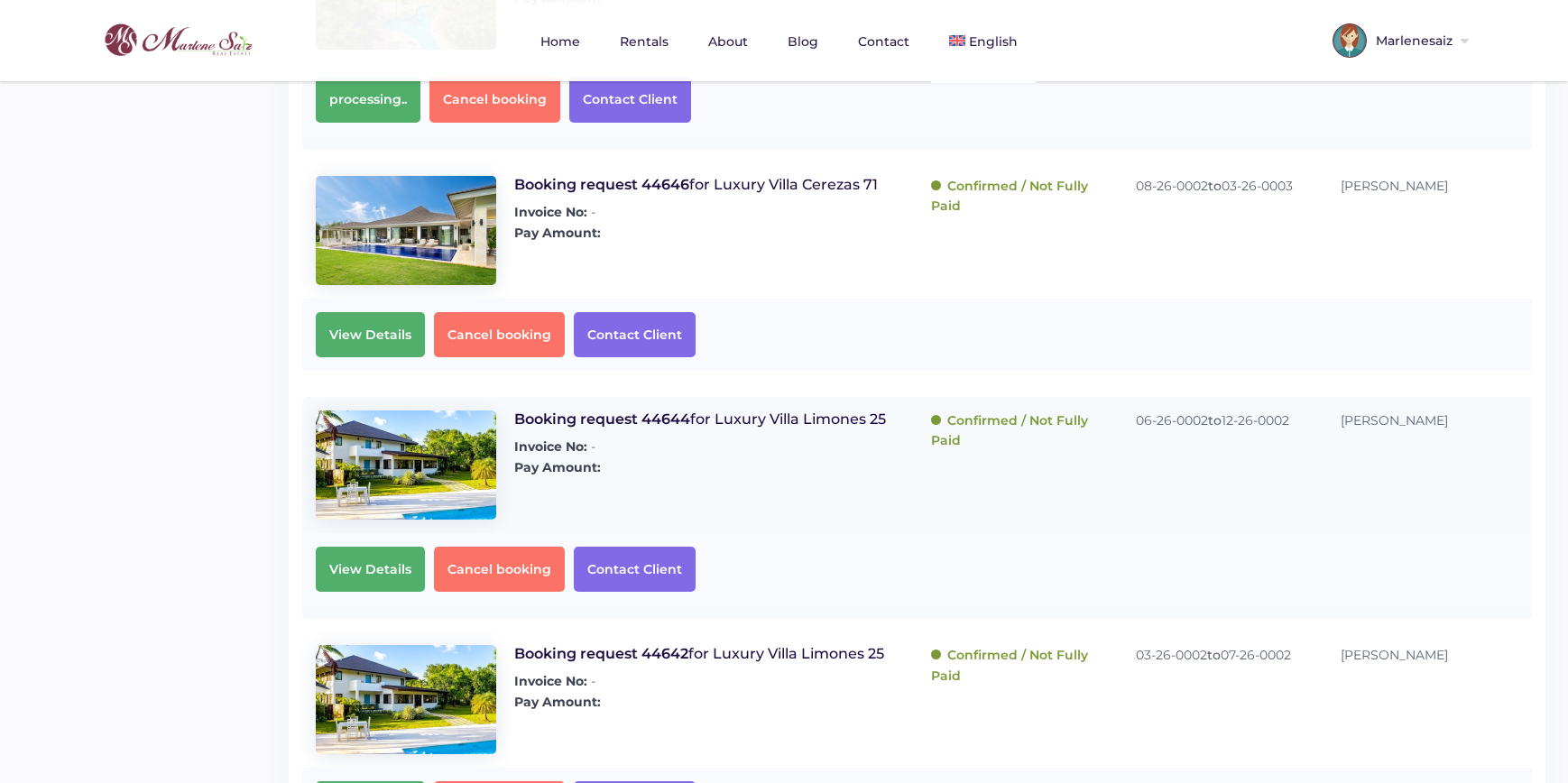
scroll to position [1088, 0]
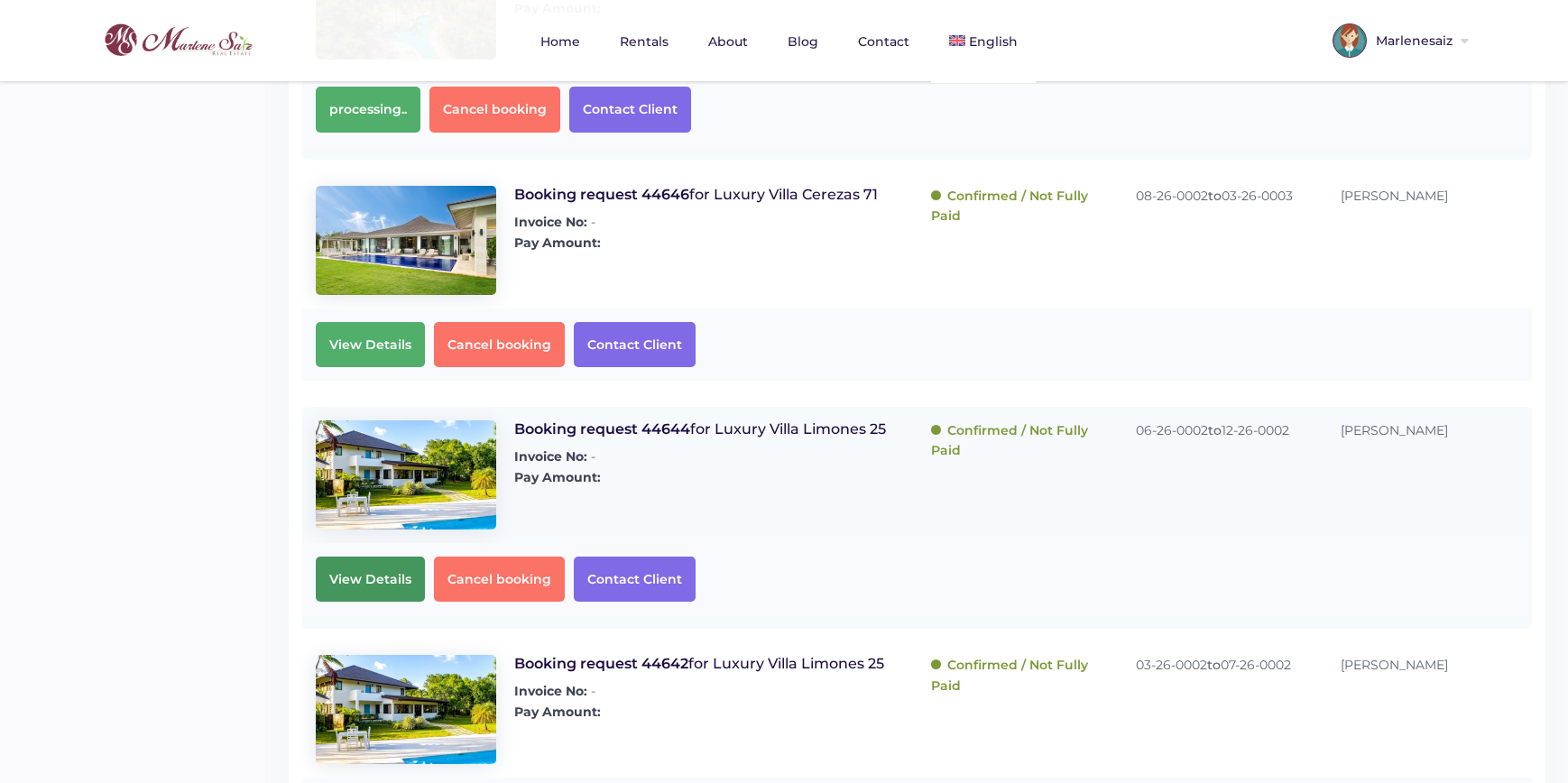
click at [383, 590] on span "View Details" at bounding box center [371, 579] width 109 height 45
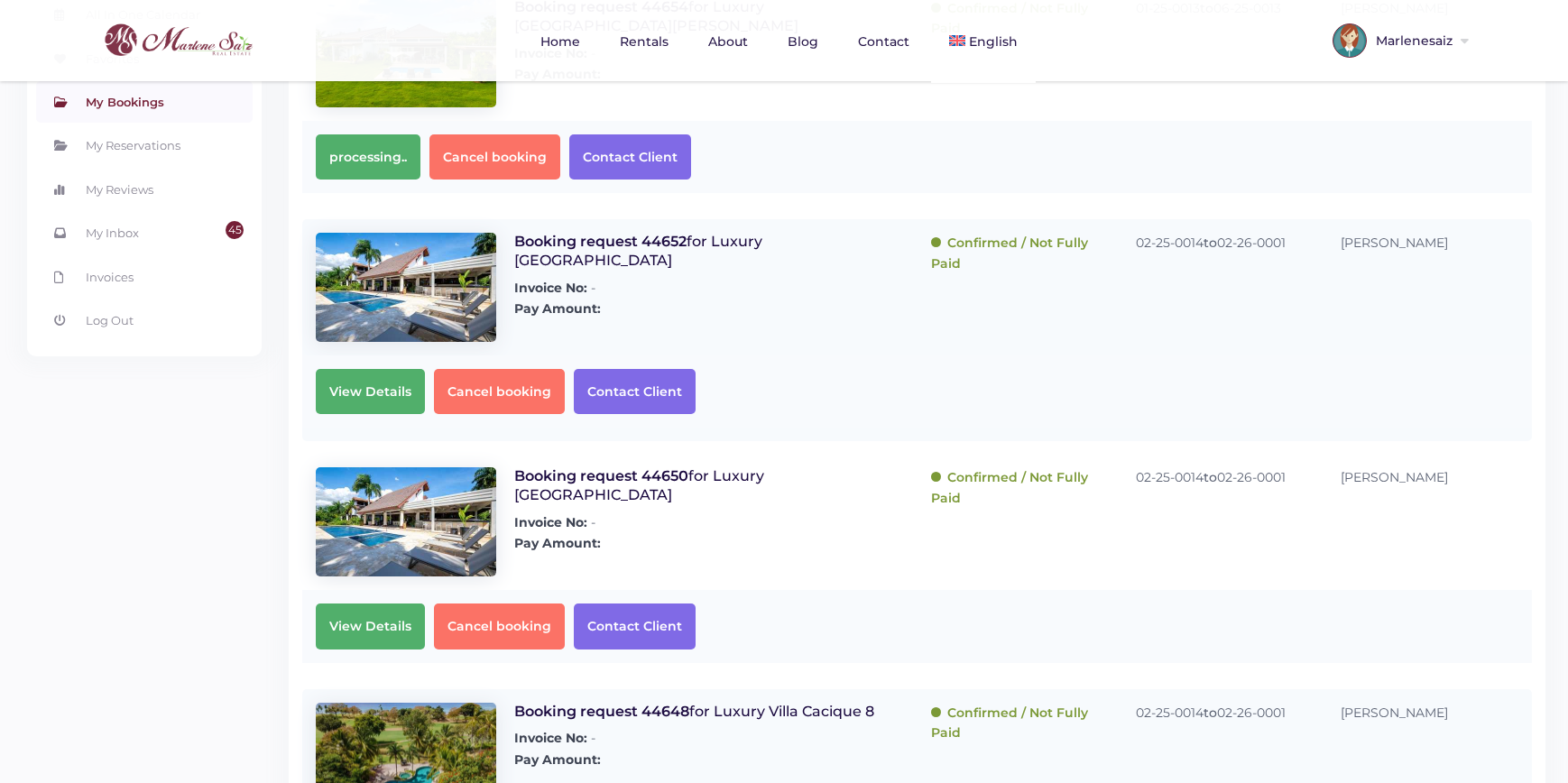
scroll to position [0, 0]
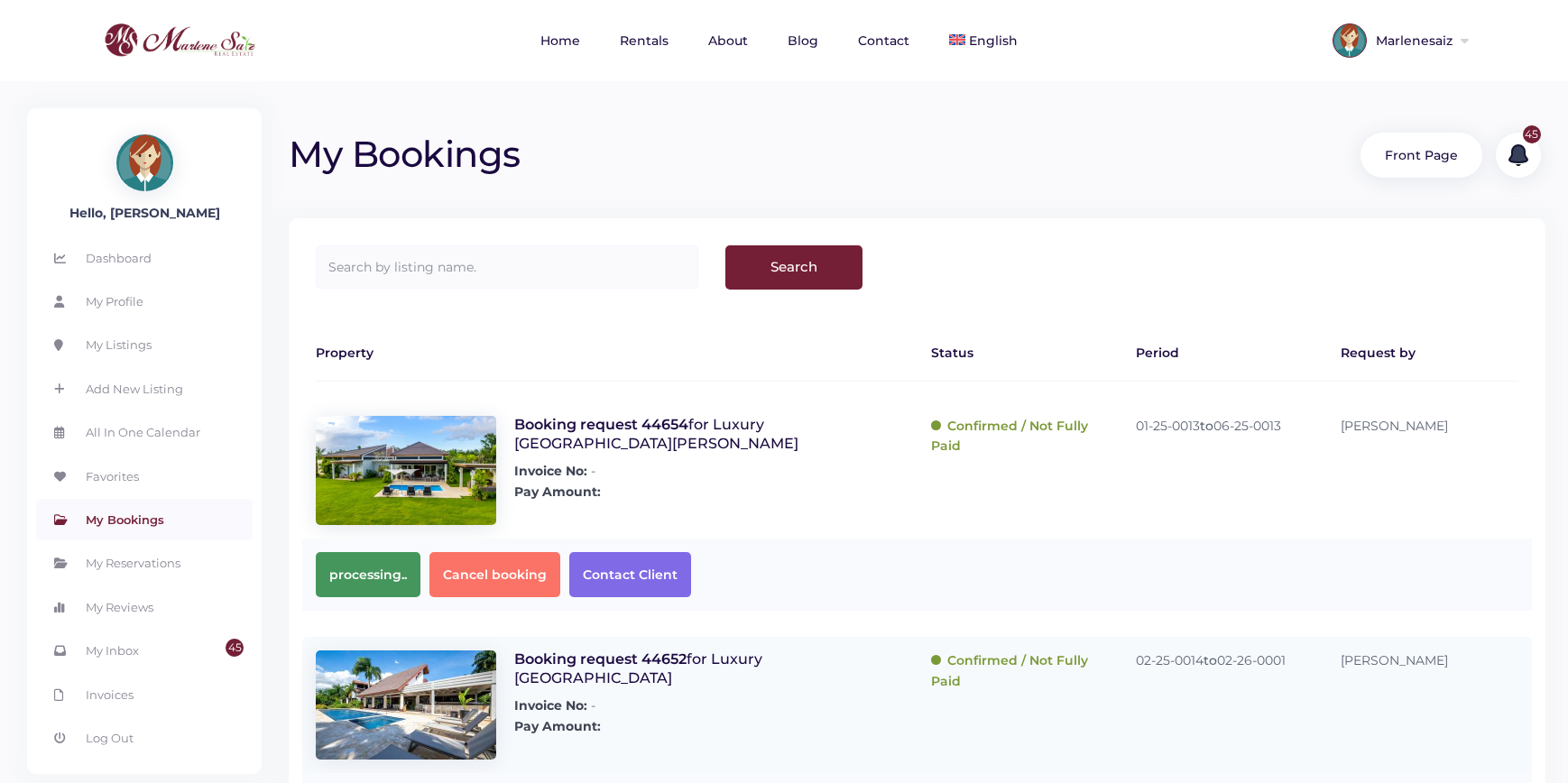
click at [369, 576] on span "processing.." at bounding box center [368, 574] width 104 height 45
click at [491, 433] on img at bounding box center [406, 471] width 180 height 109
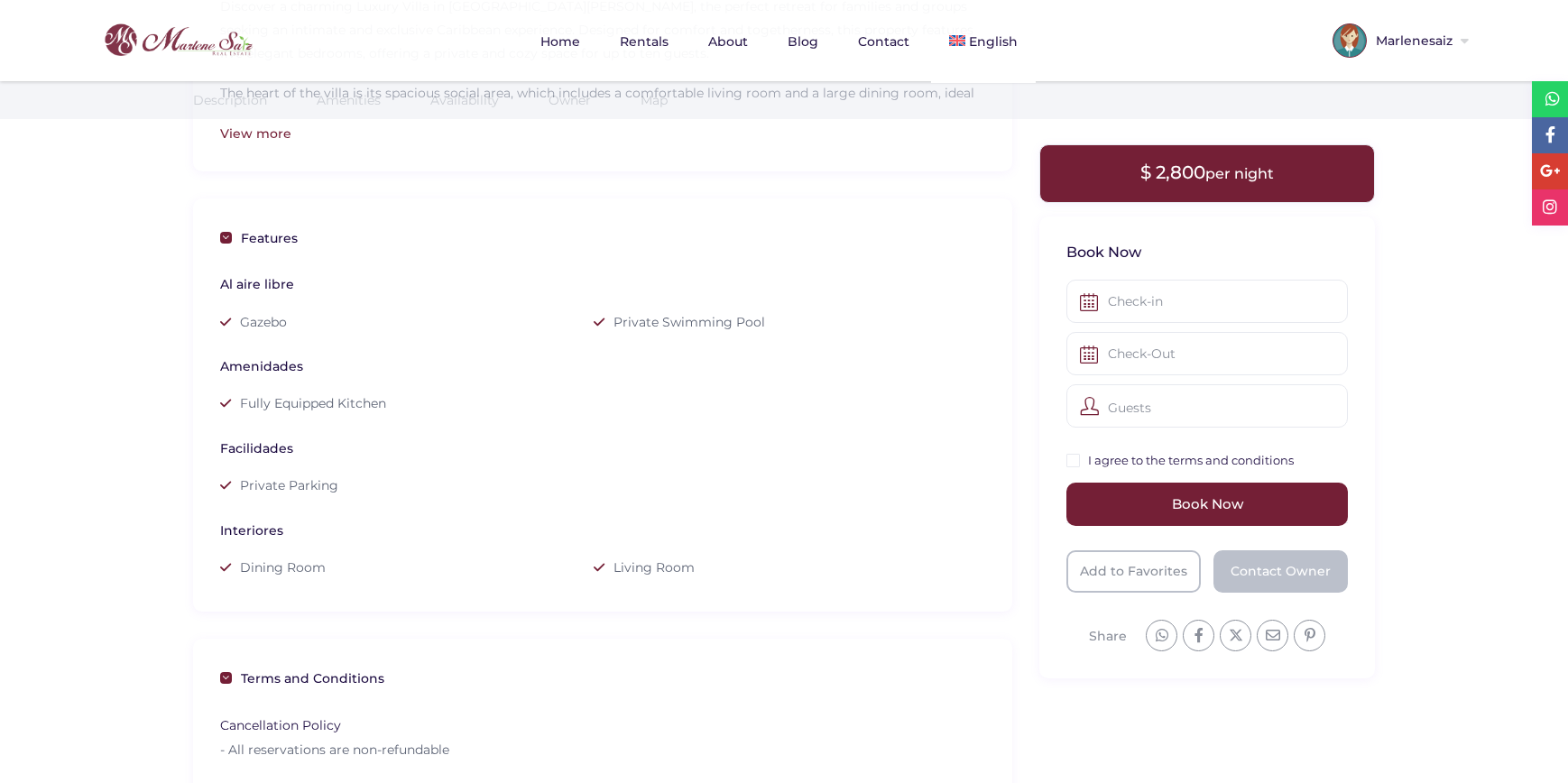
scroll to position [783, 0]
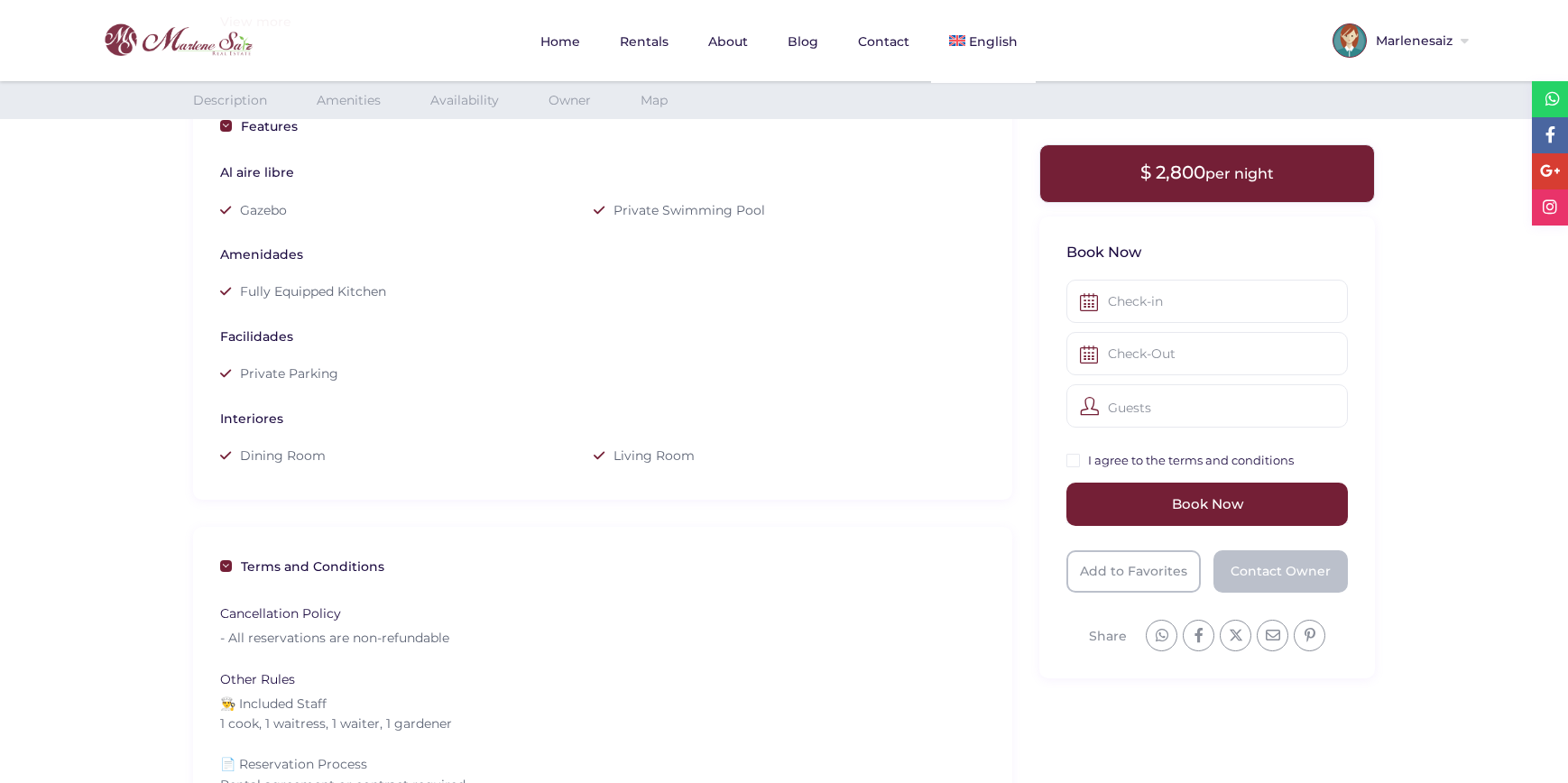
click at [1188, 275] on div "× Book Now Guests Adults Ages 13 or above 0 Children Ages 2 to 12 0 0" at bounding box center [1207, 447] width 336 height 462
click at [1138, 293] on input "text" at bounding box center [1207, 301] width 281 height 43
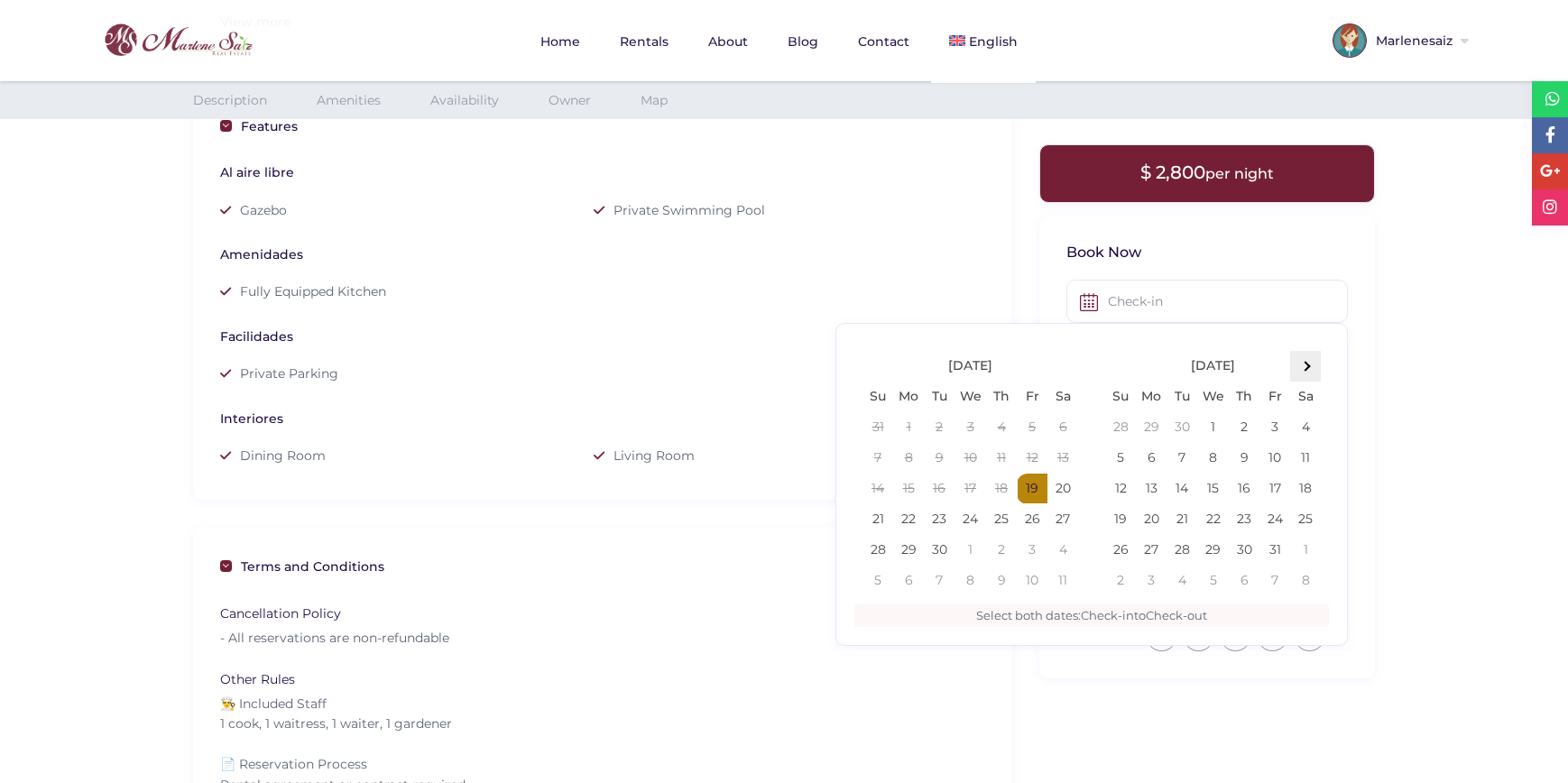
click at [1306, 363] on span at bounding box center [1305, 366] width 10 height 10
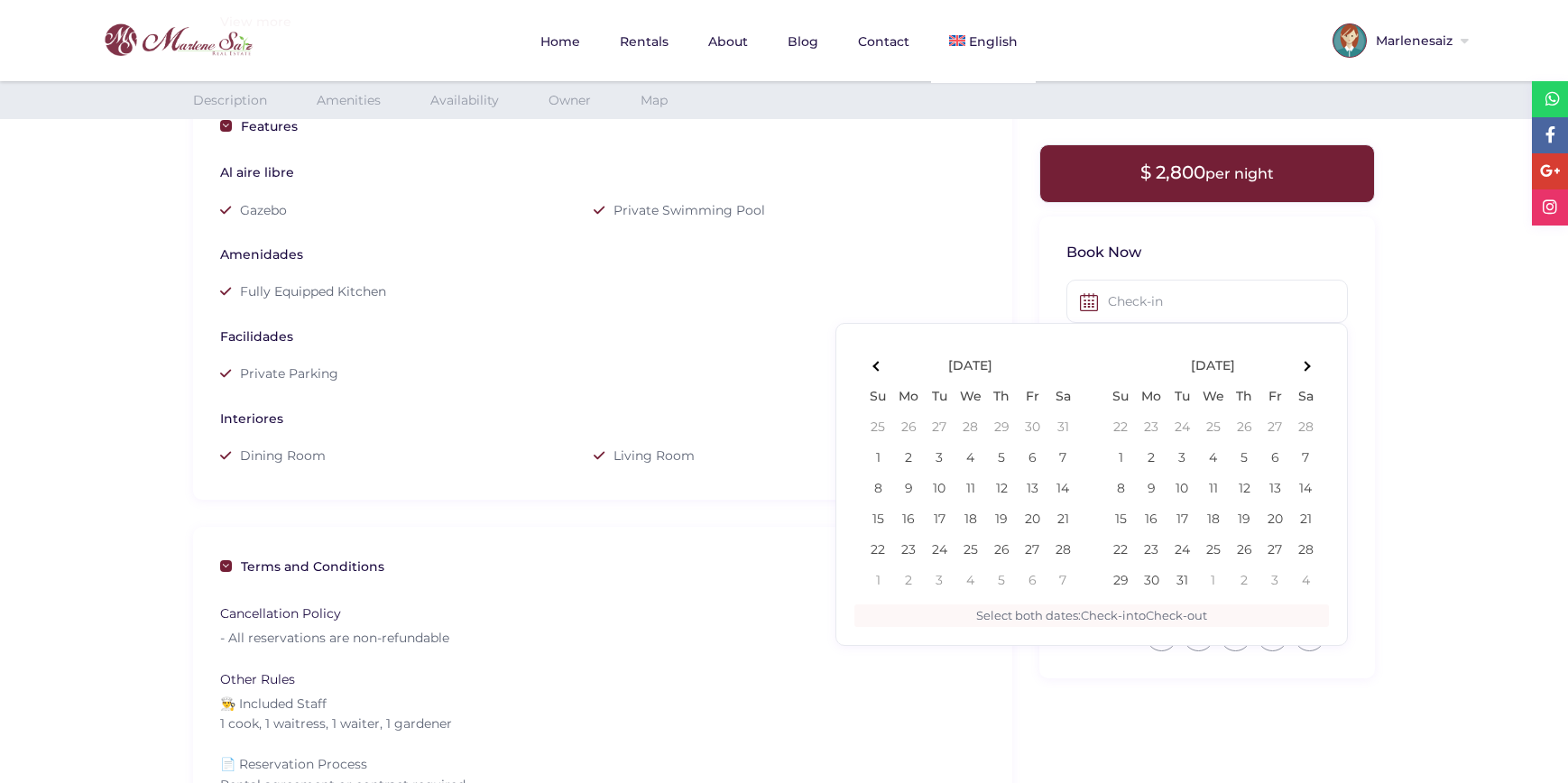
click at [1306, 363] on span at bounding box center [1305, 366] width 10 height 10
click at [876, 363] on span at bounding box center [877, 366] width 10 height 10
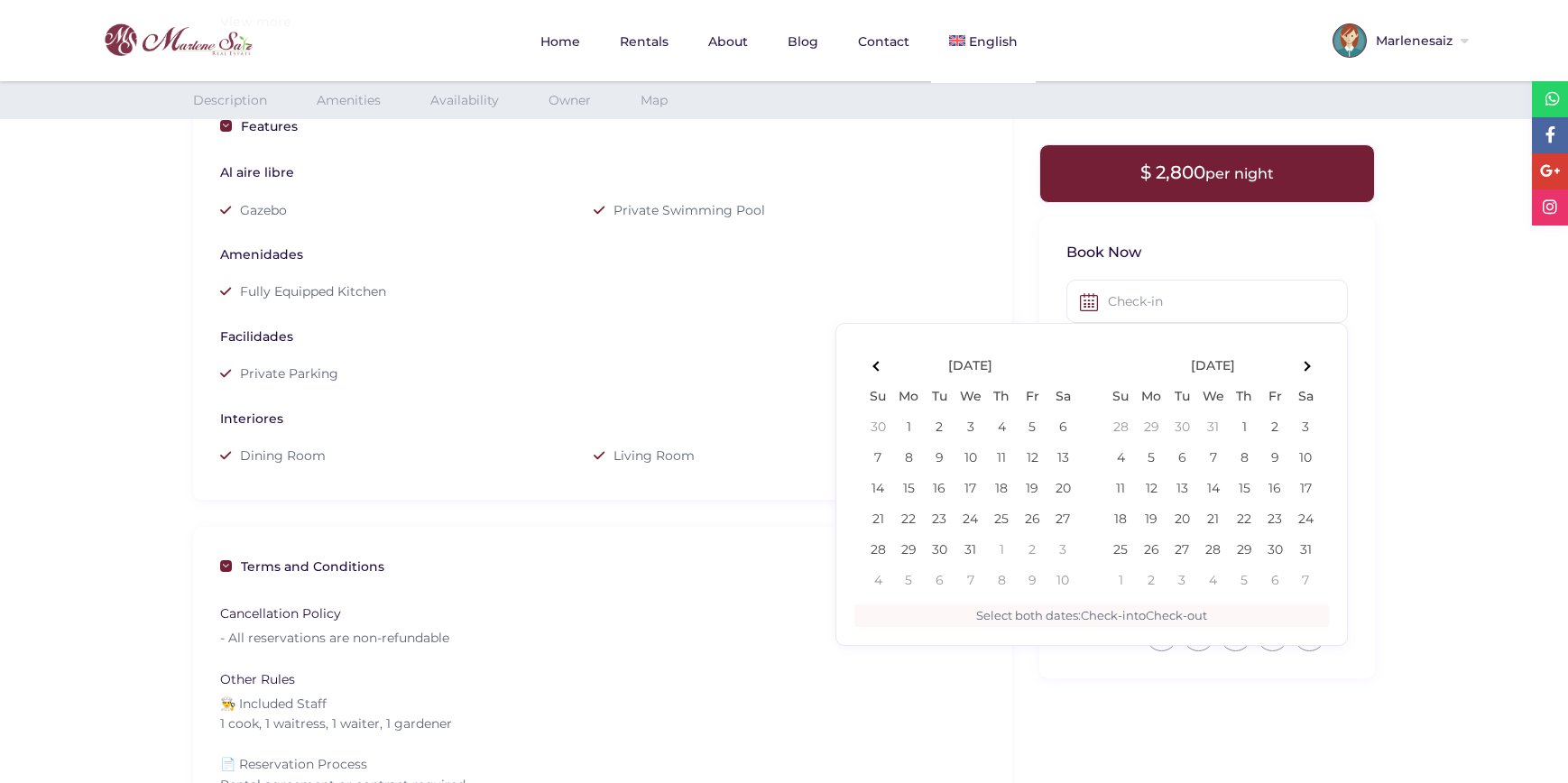
click at [876, 363] on span at bounding box center [877, 366] width 10 height 10
click at [935, 202] on div "Private Swimming Pool" at bounding box center [780, 210] width 374 height 27
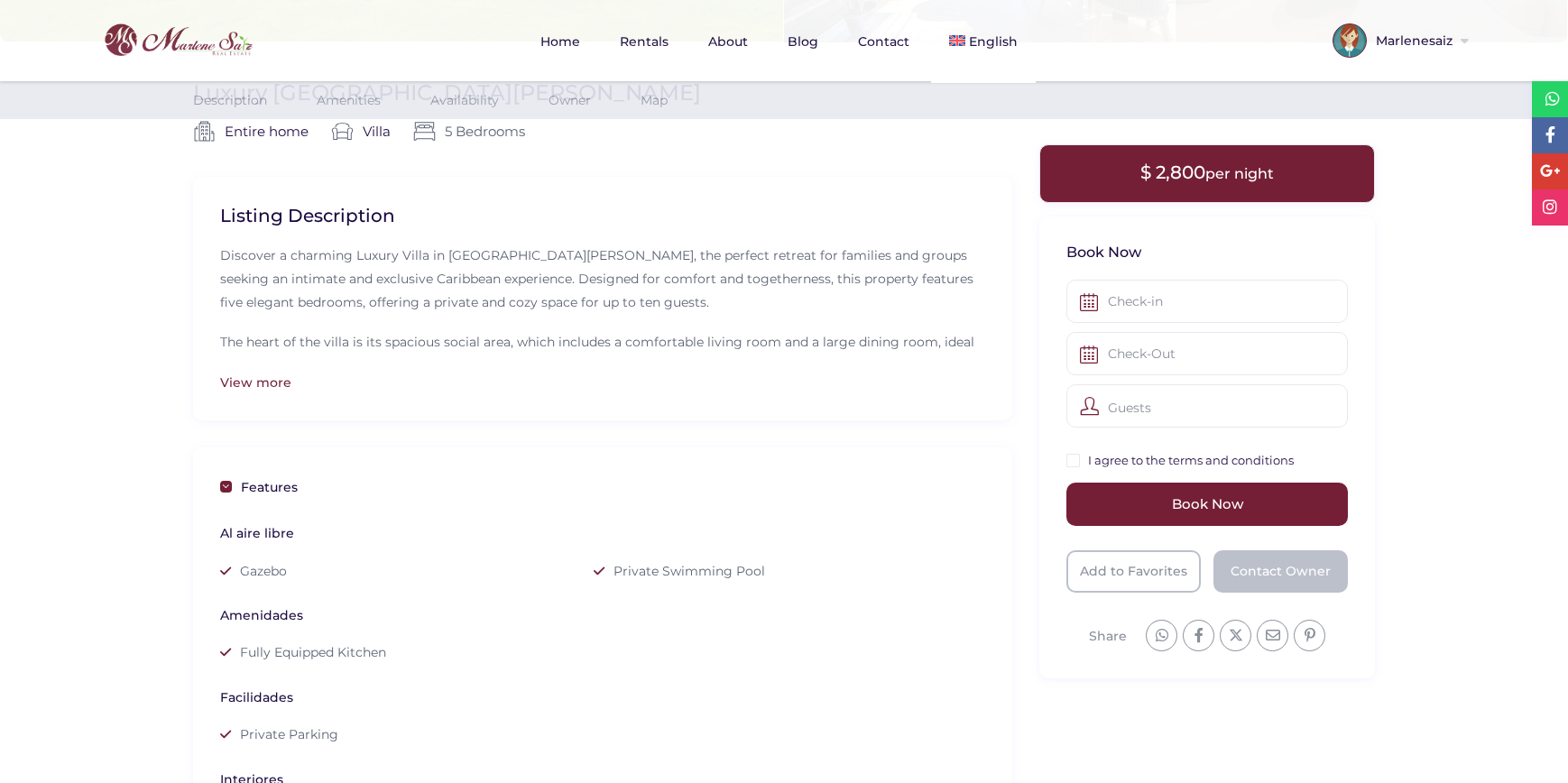
scroll to position [0, 0]
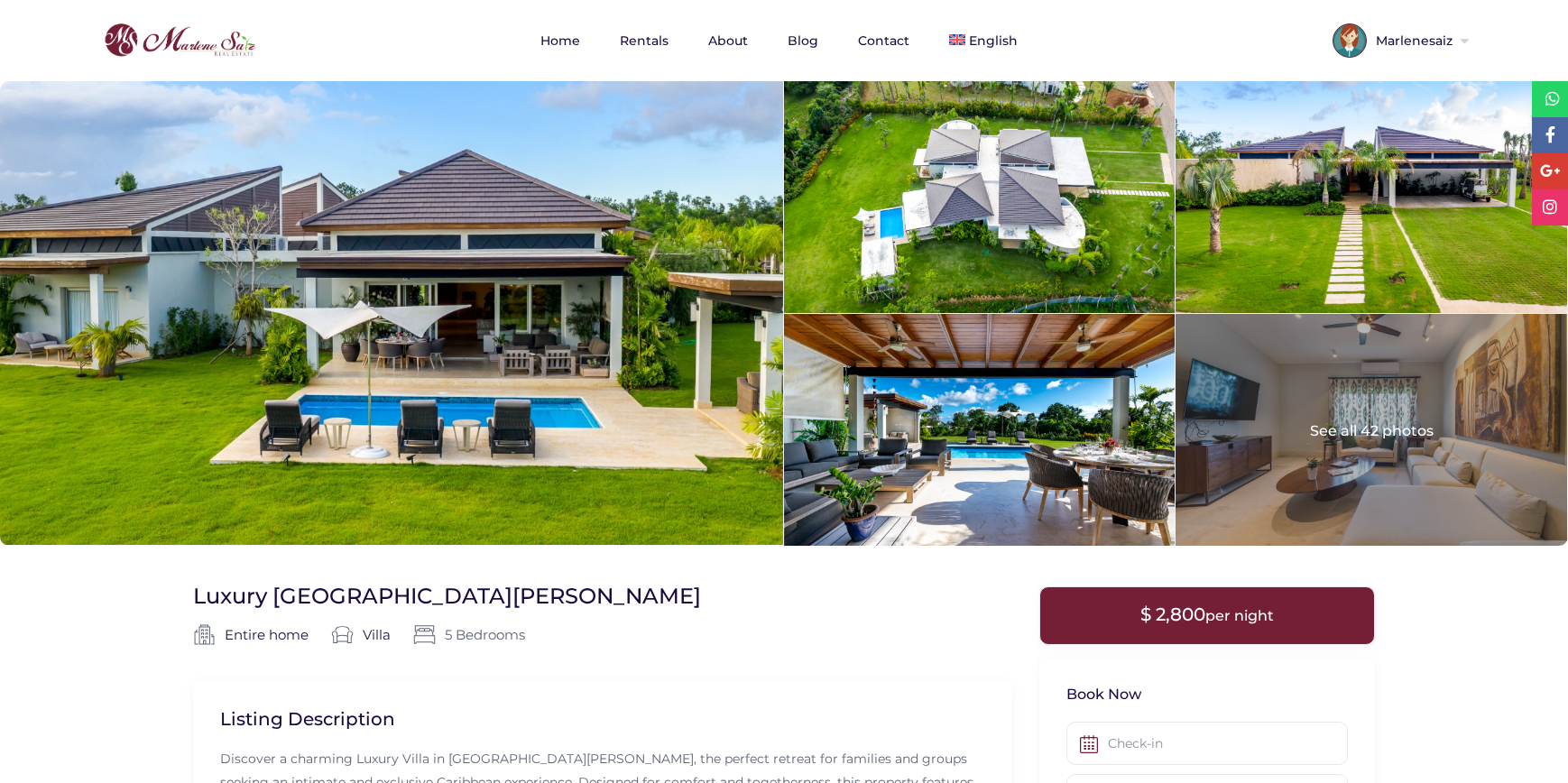
click at [1429, 35] on span "Marlenesaiz" at bounding box center [1412, 41] width 91 height 13
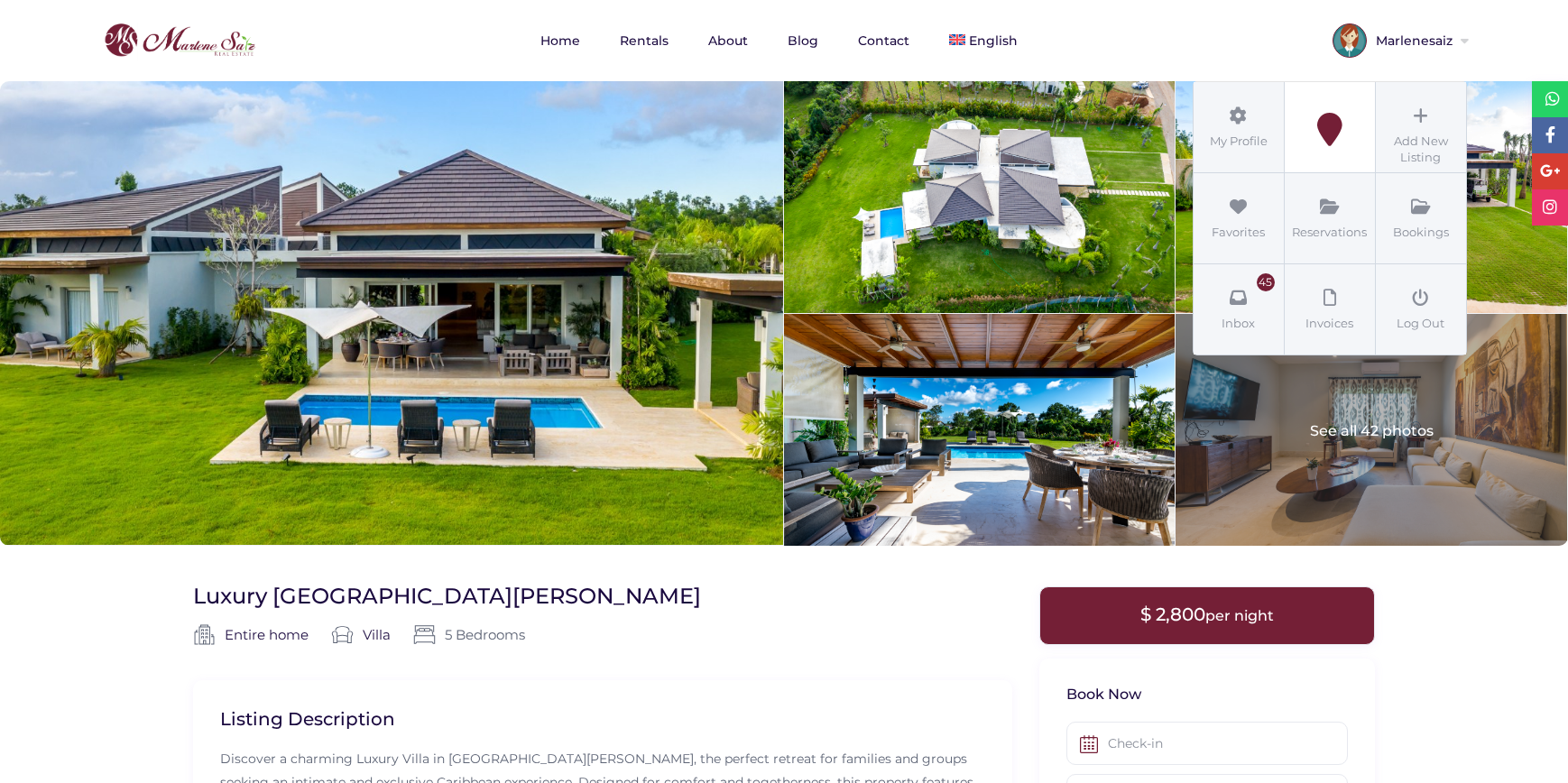
click at [1320, 144] on icon at bounding box center [1329, 129] width 81 height 33
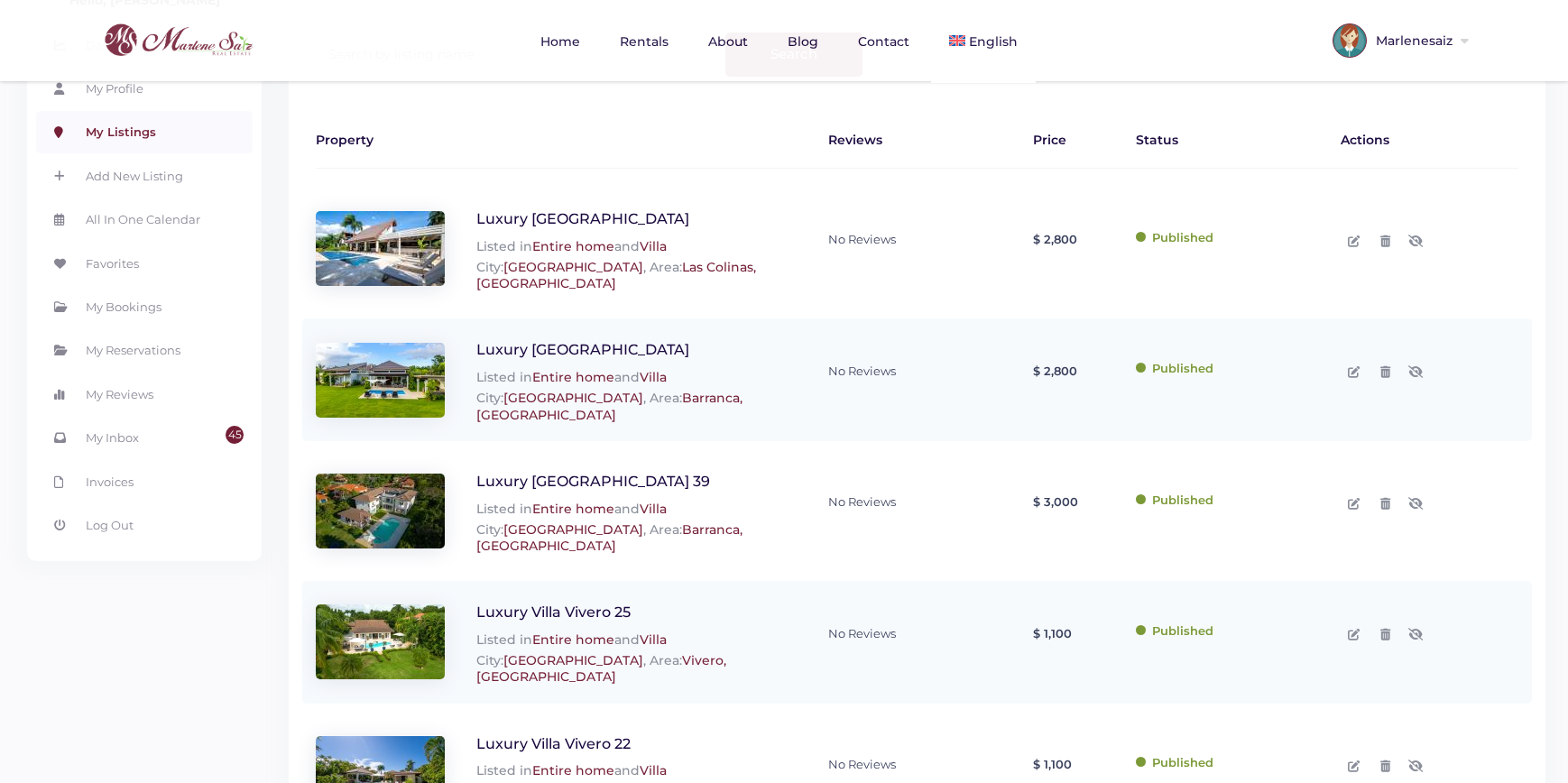
scroll to position [138, 0]
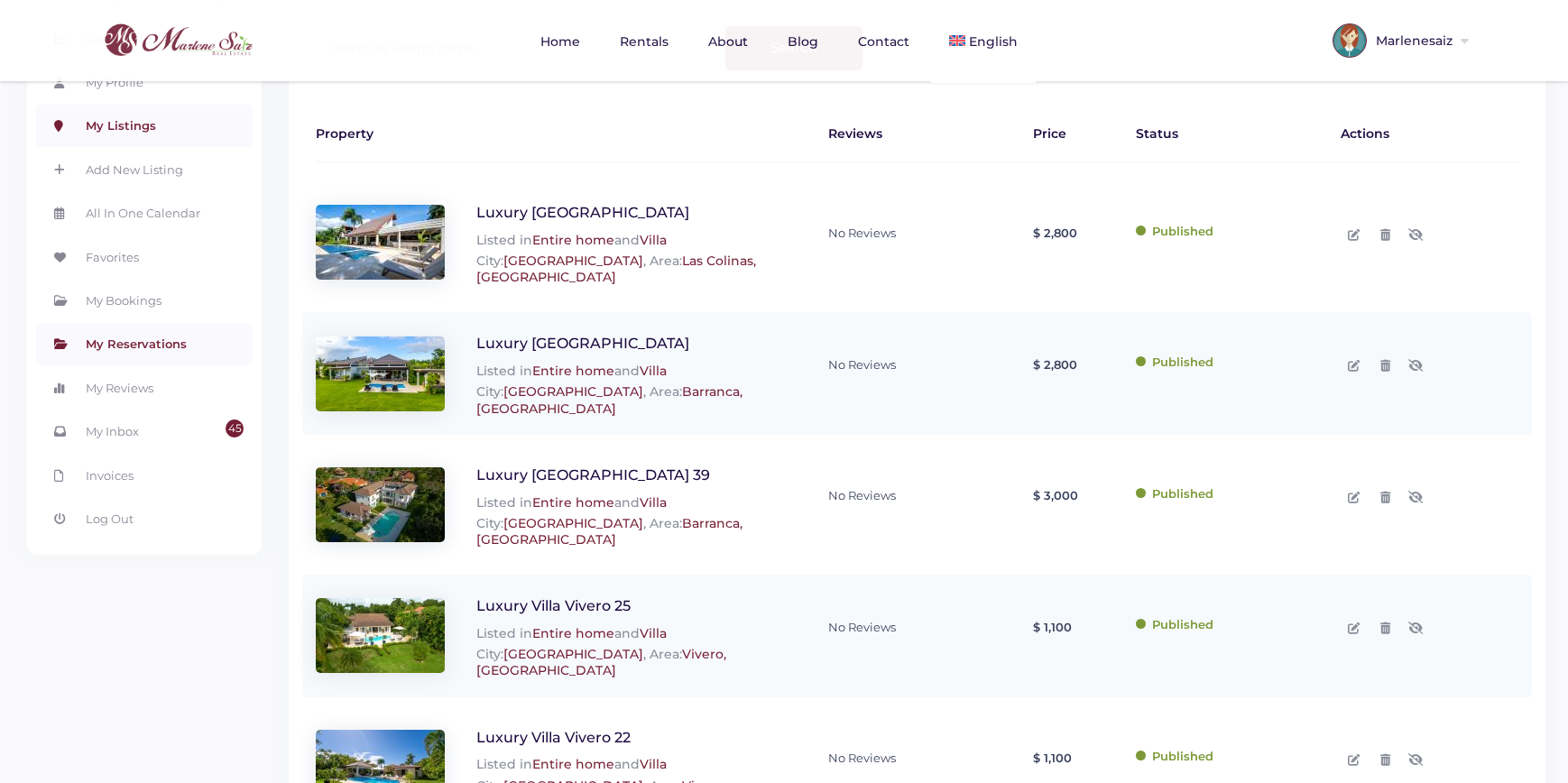
click at [131, 337] on link "My Reservations" at bounding box center [144, 343] width 216 height 42
click at [153, 296] on link "My Bookings" at bounding box center [144, 300] width 216 height 42
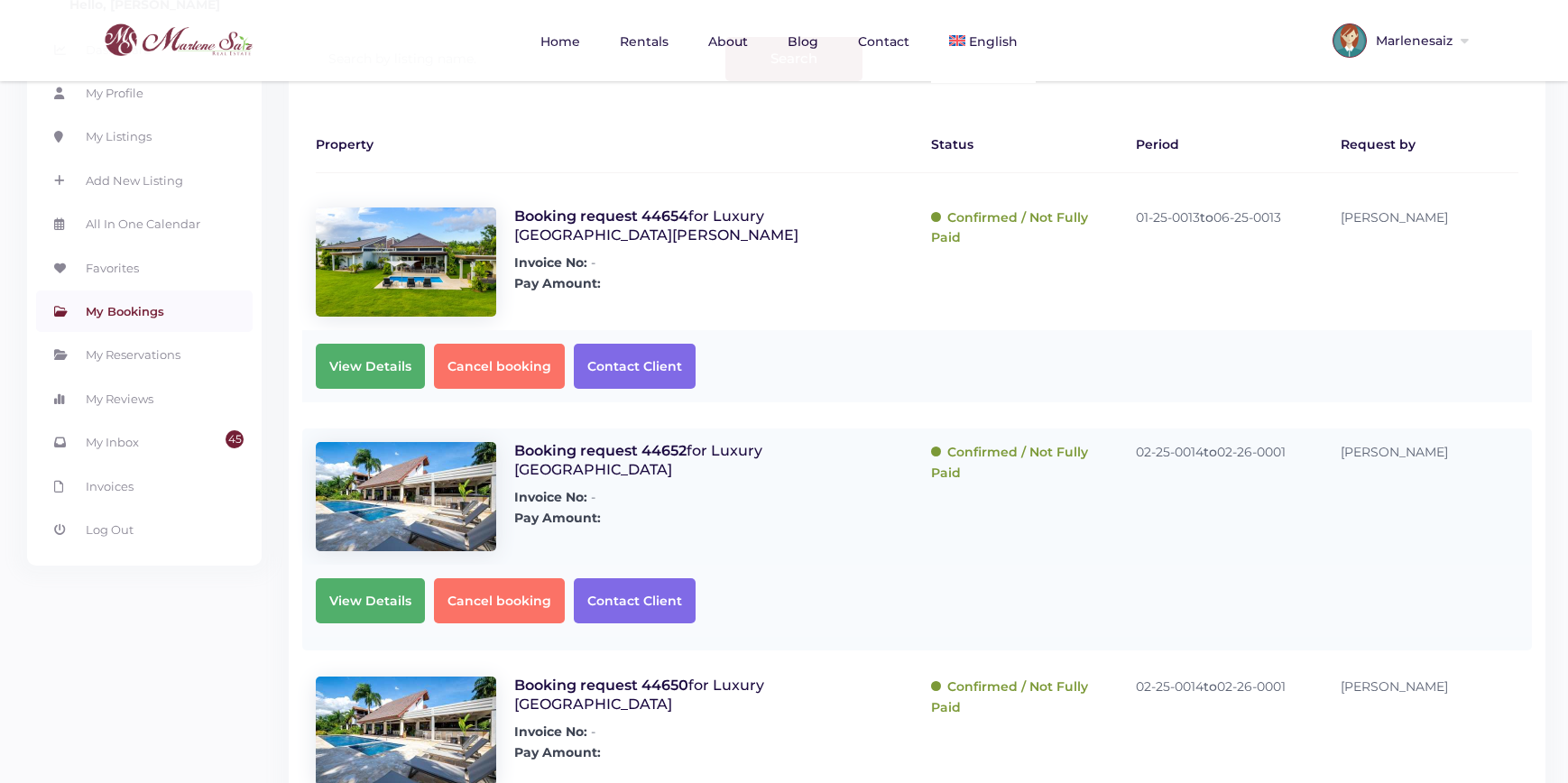
scroll to position [130, 0]
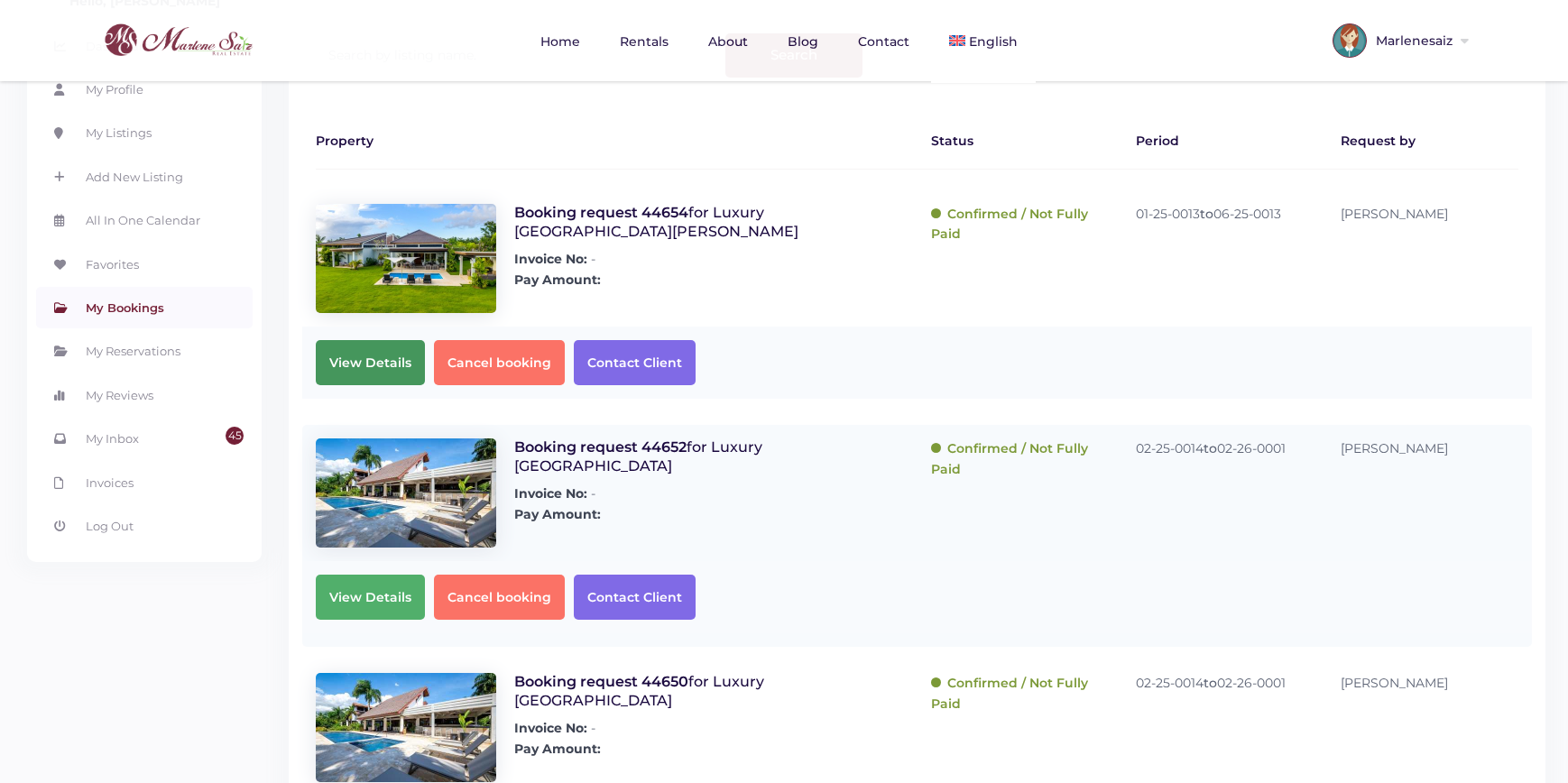
click at [322, 370] on span "View Details" at bounding box center [371, 362] width 109 height 45
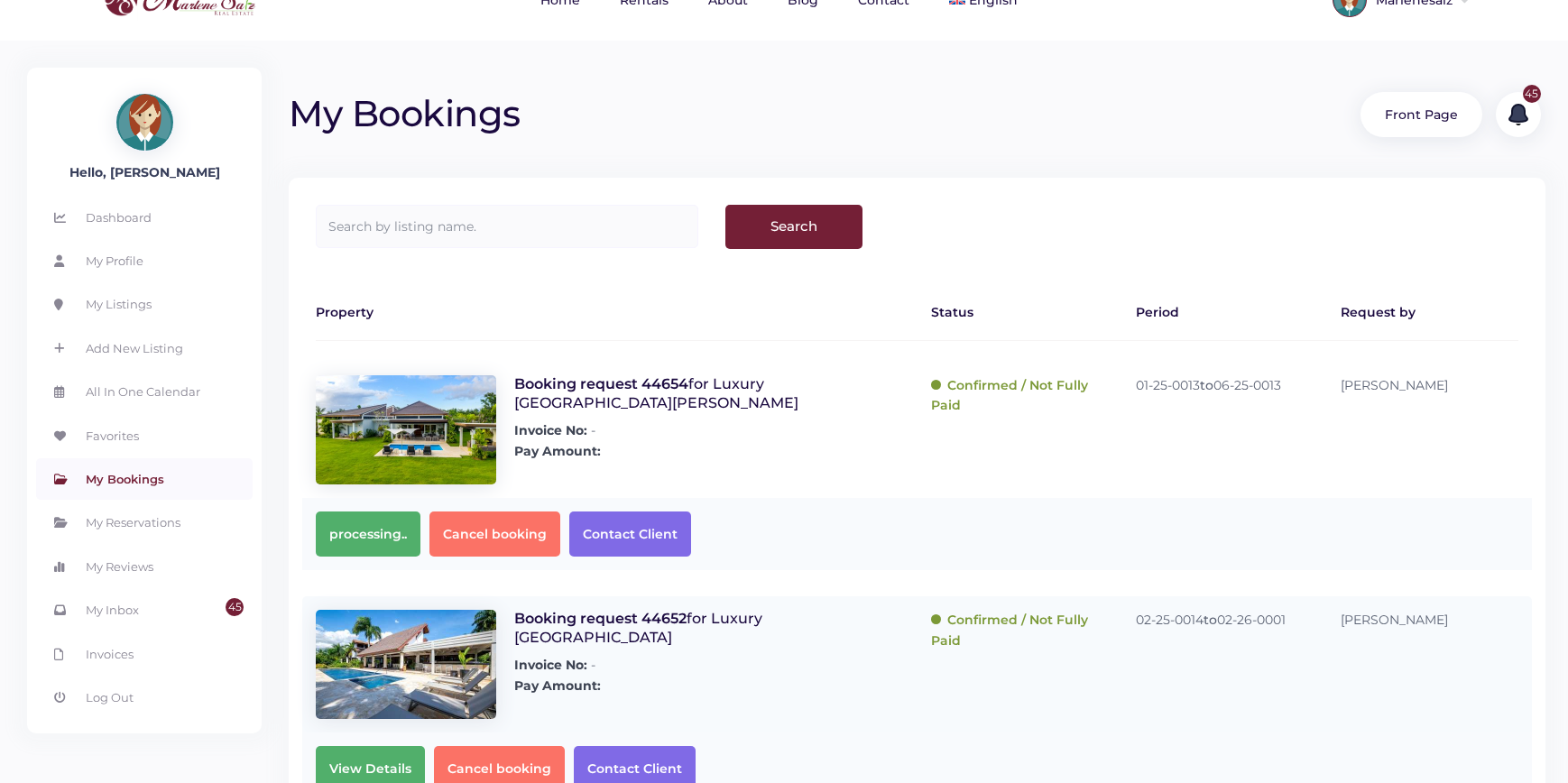
scroll to position [0, 0]
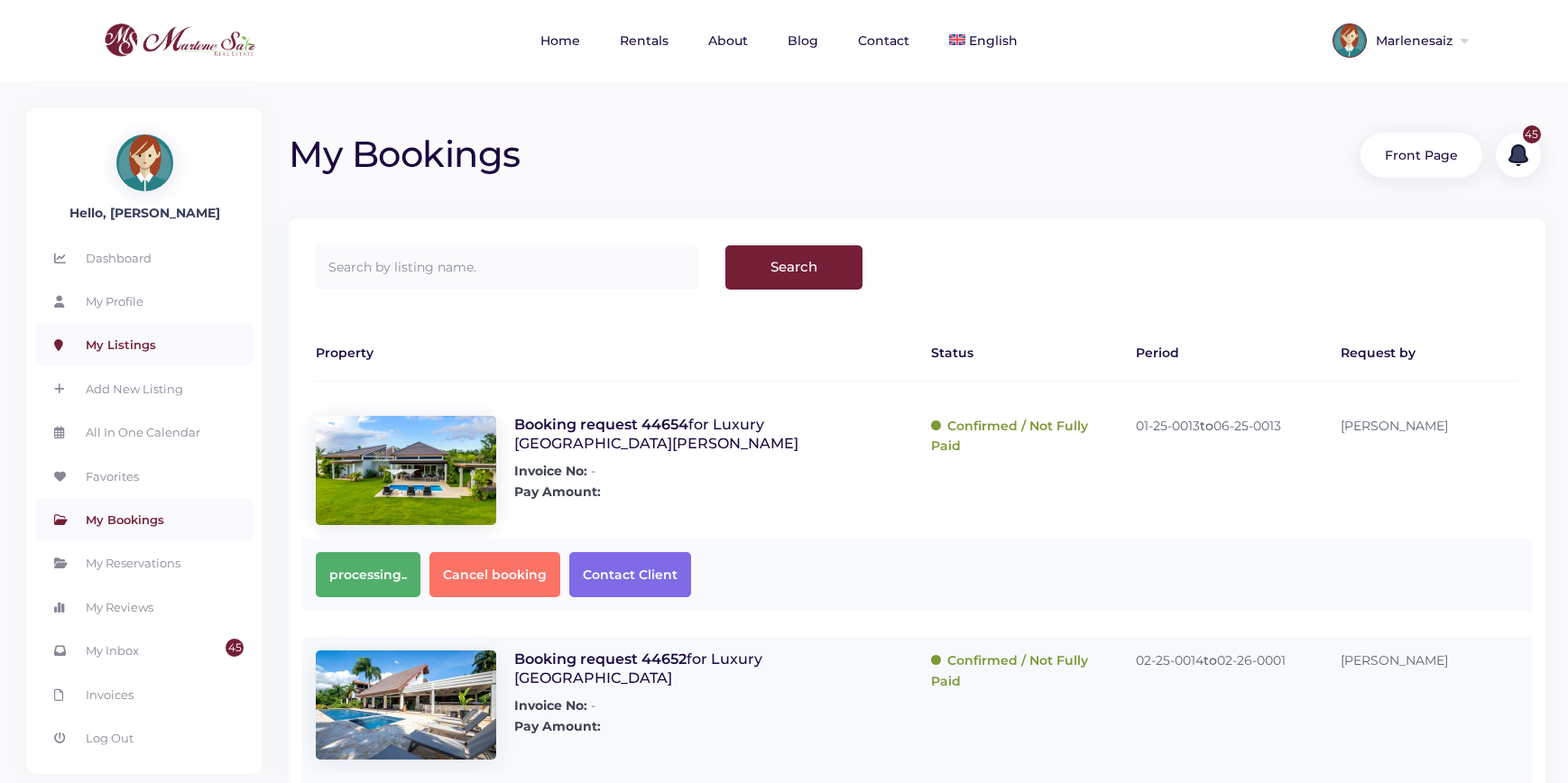
click at [114, 346] on link "My Listings" at bounding box center [144, 344] width 216 height 42
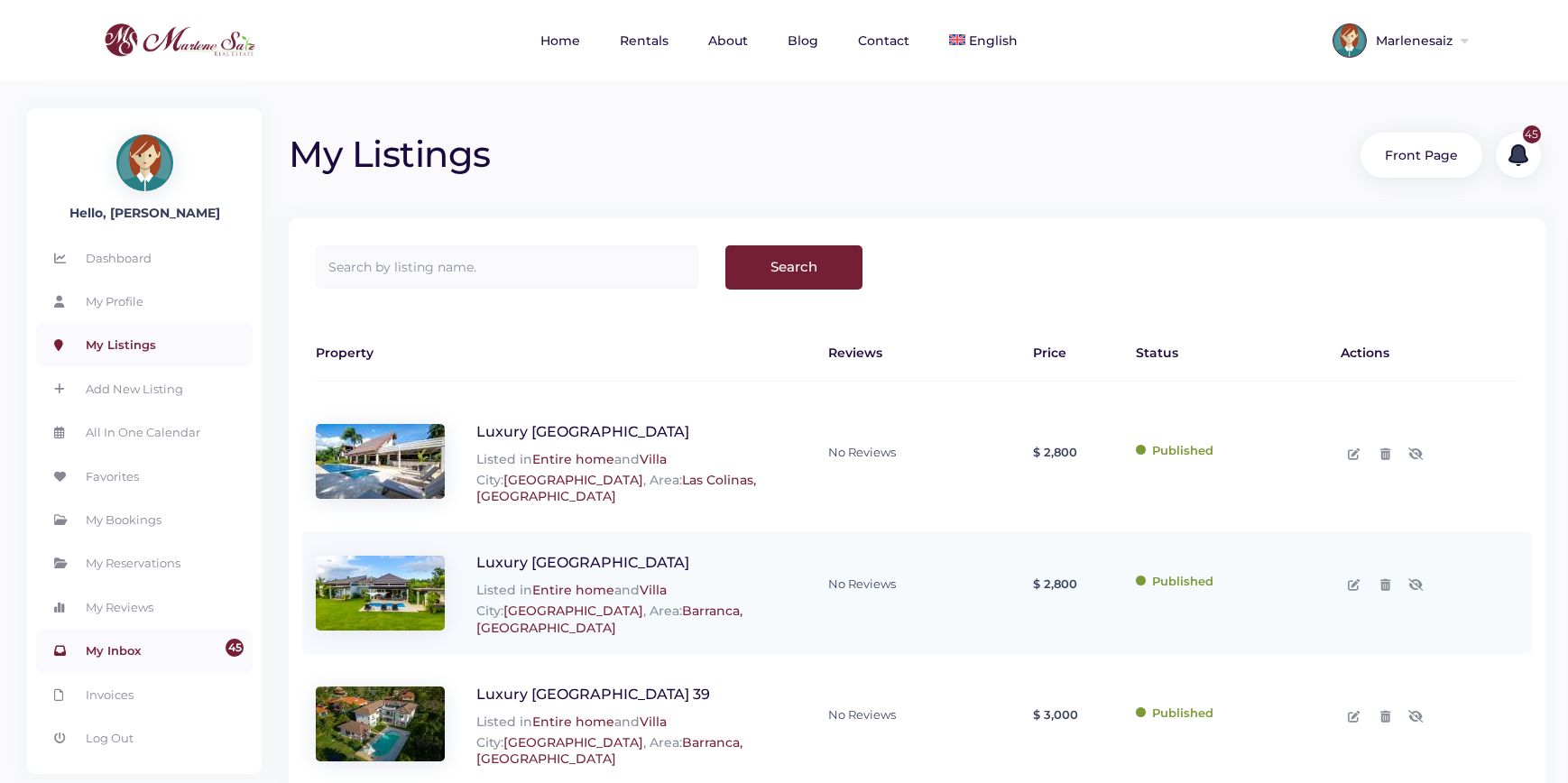
click at [132, 661] on link "45 My Inbox" at bounding box center [144, 650] width 216 height 42
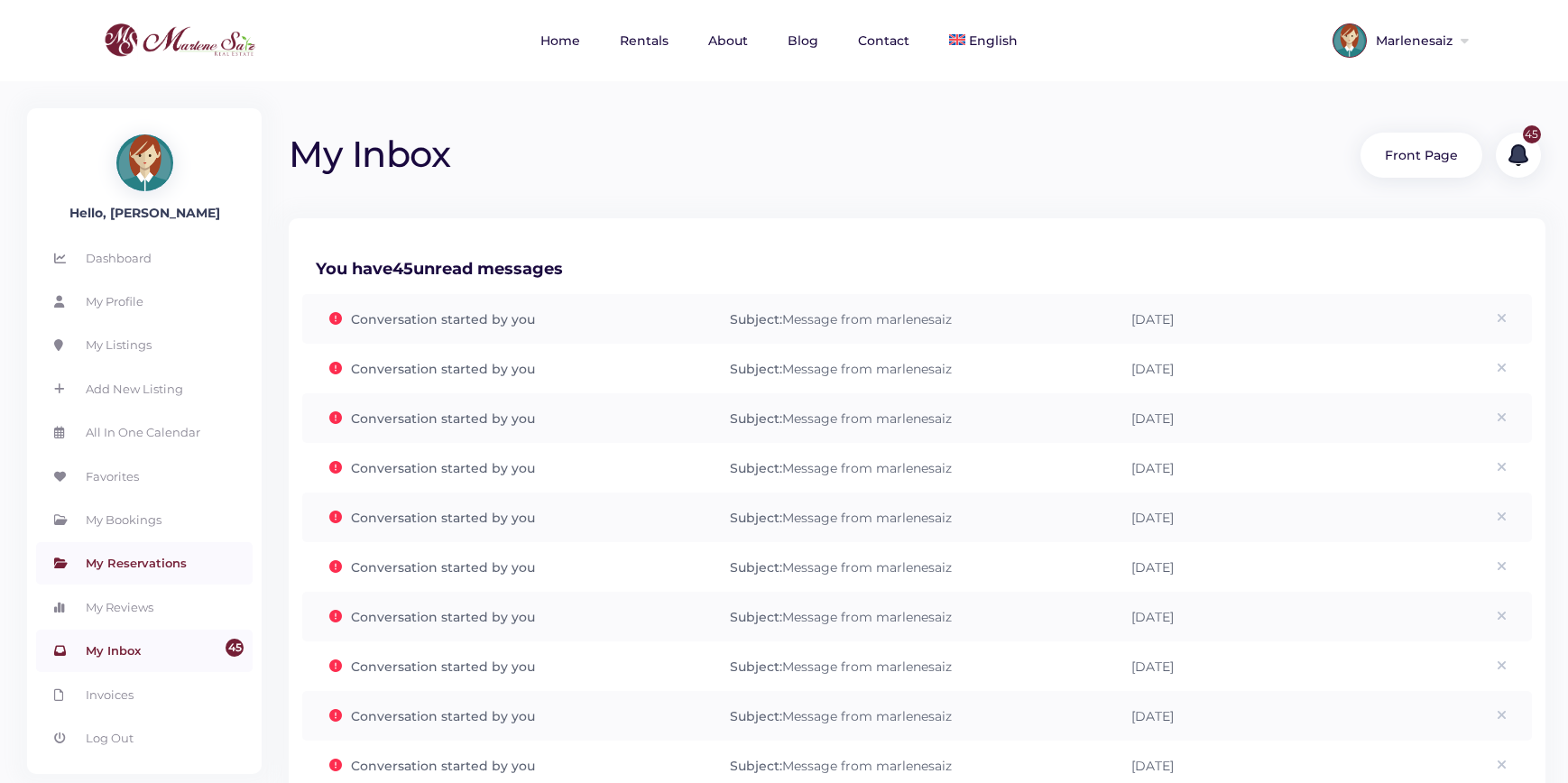
click at [142, 567] on link "My Reservations" at bounding box center [144, 562] width 216 height 42
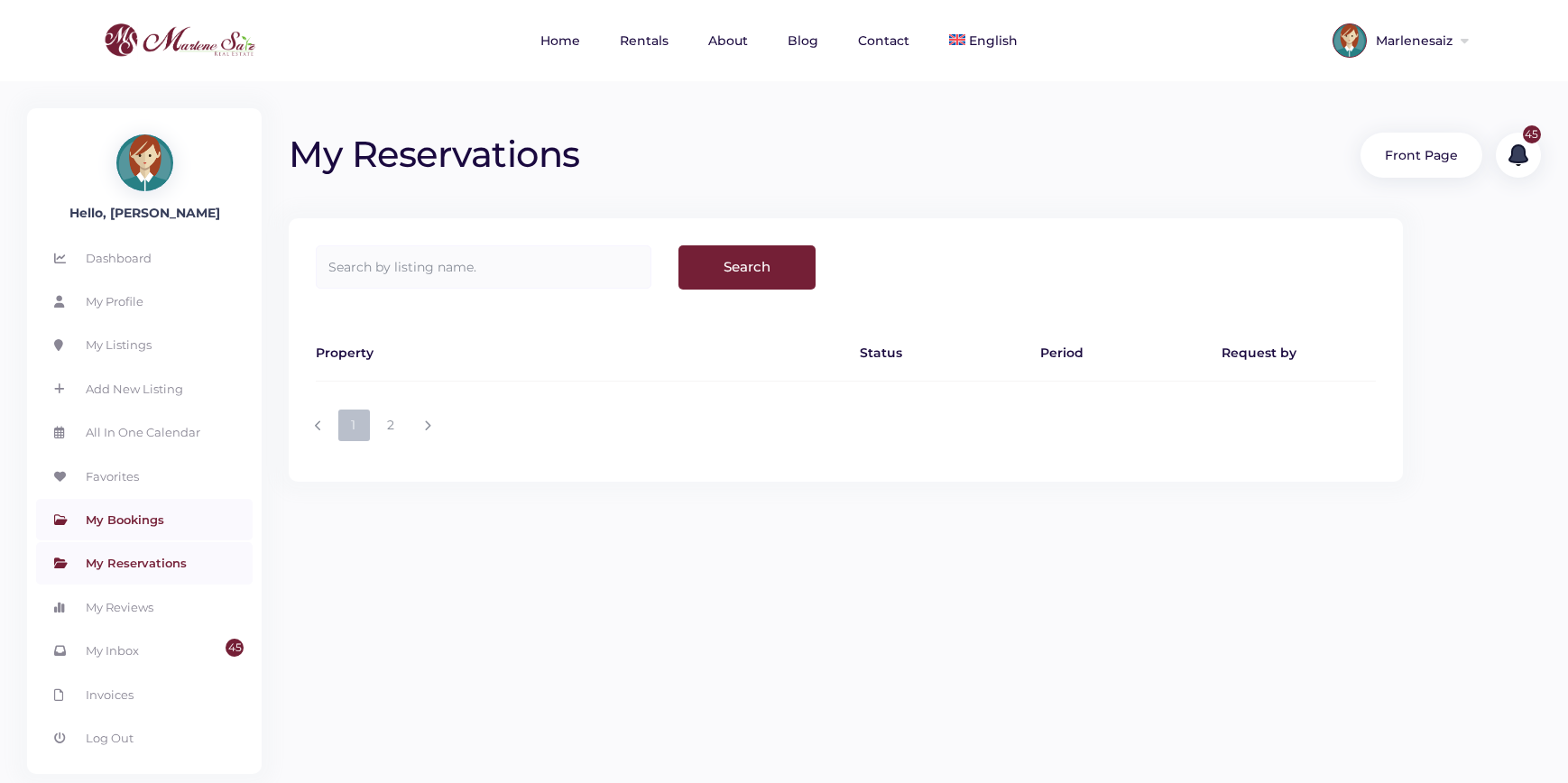
click at [130, 512] on link "My Bookings" at bounding box center [144, 520] width 216 height 42
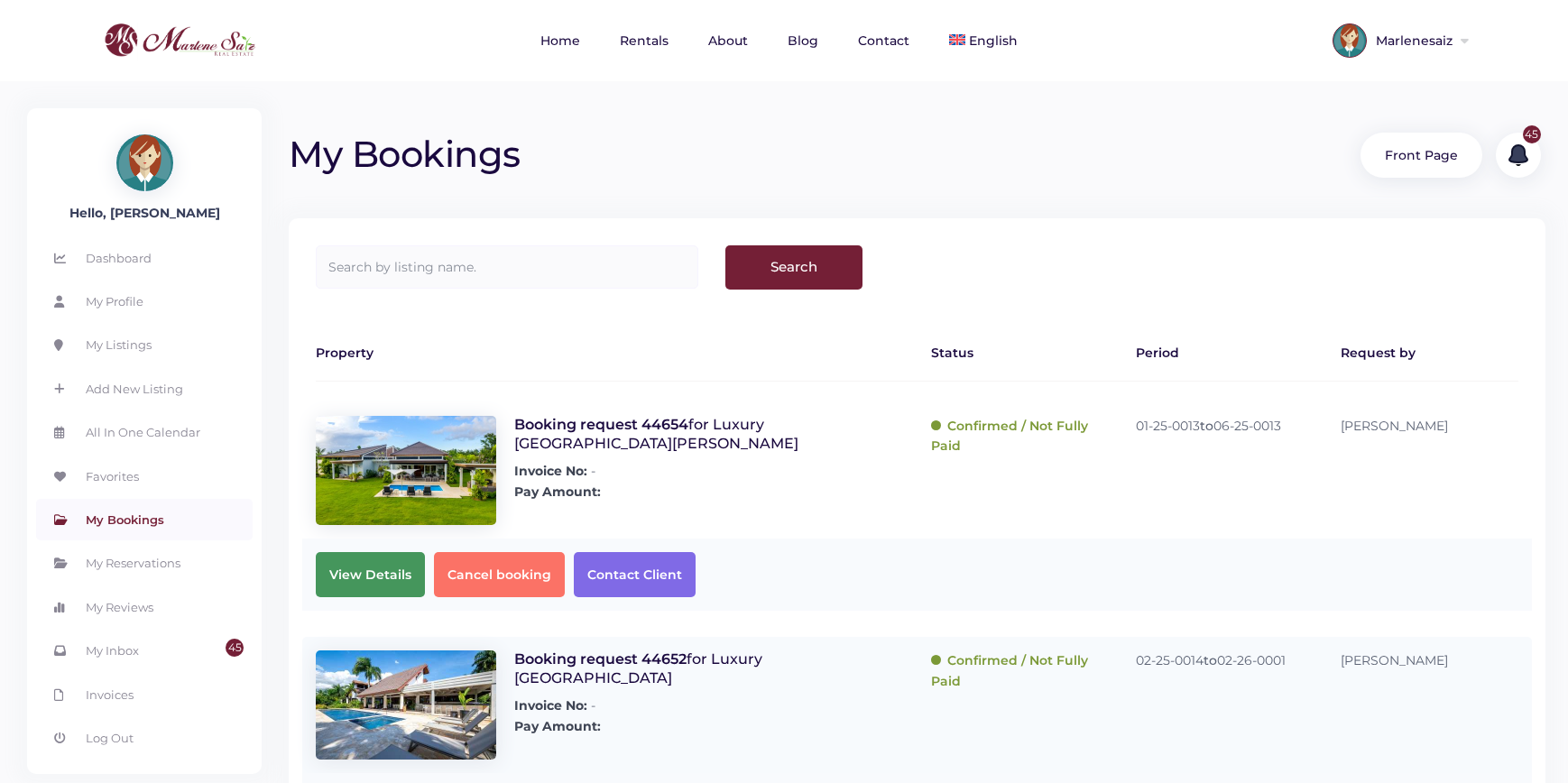
click at [349, 578] on span "View Details" at bounding box center [371, 574] width 109 height 45
